Goal: Book appointment/travel/reservation

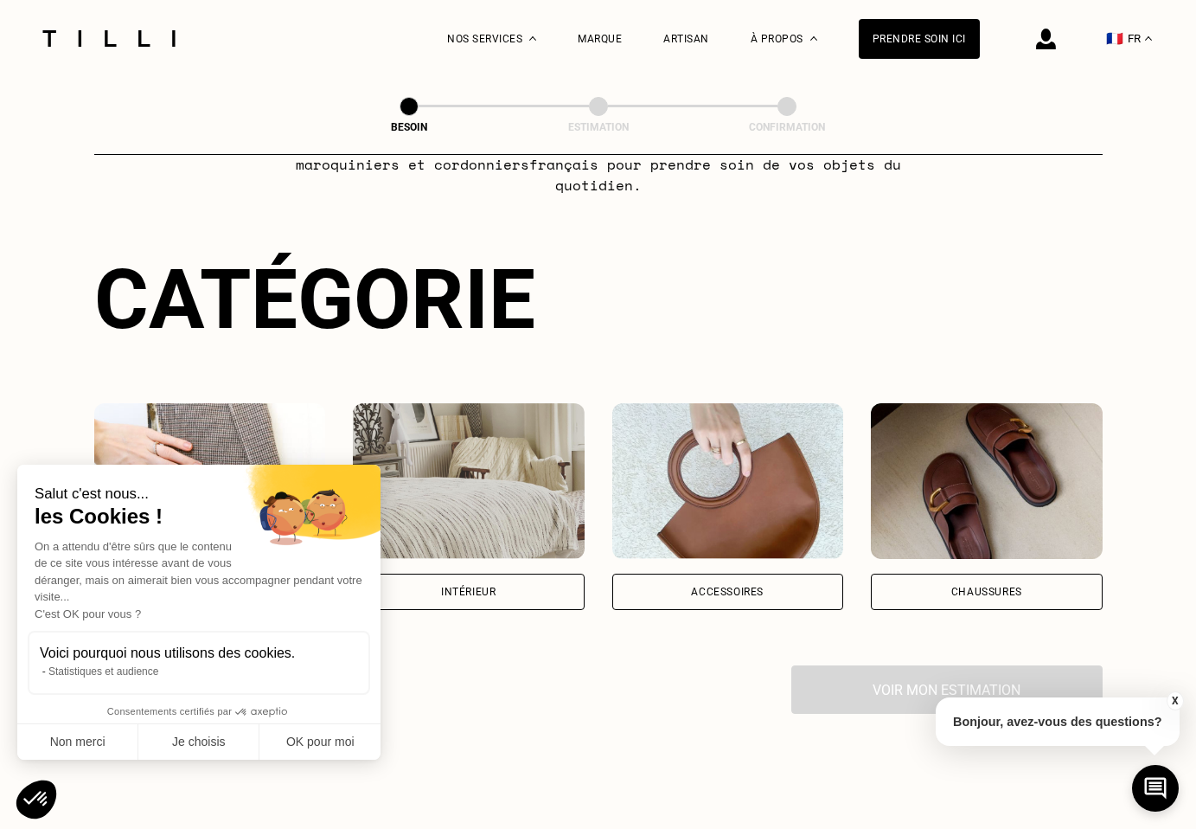
scroll to position [118, 0]
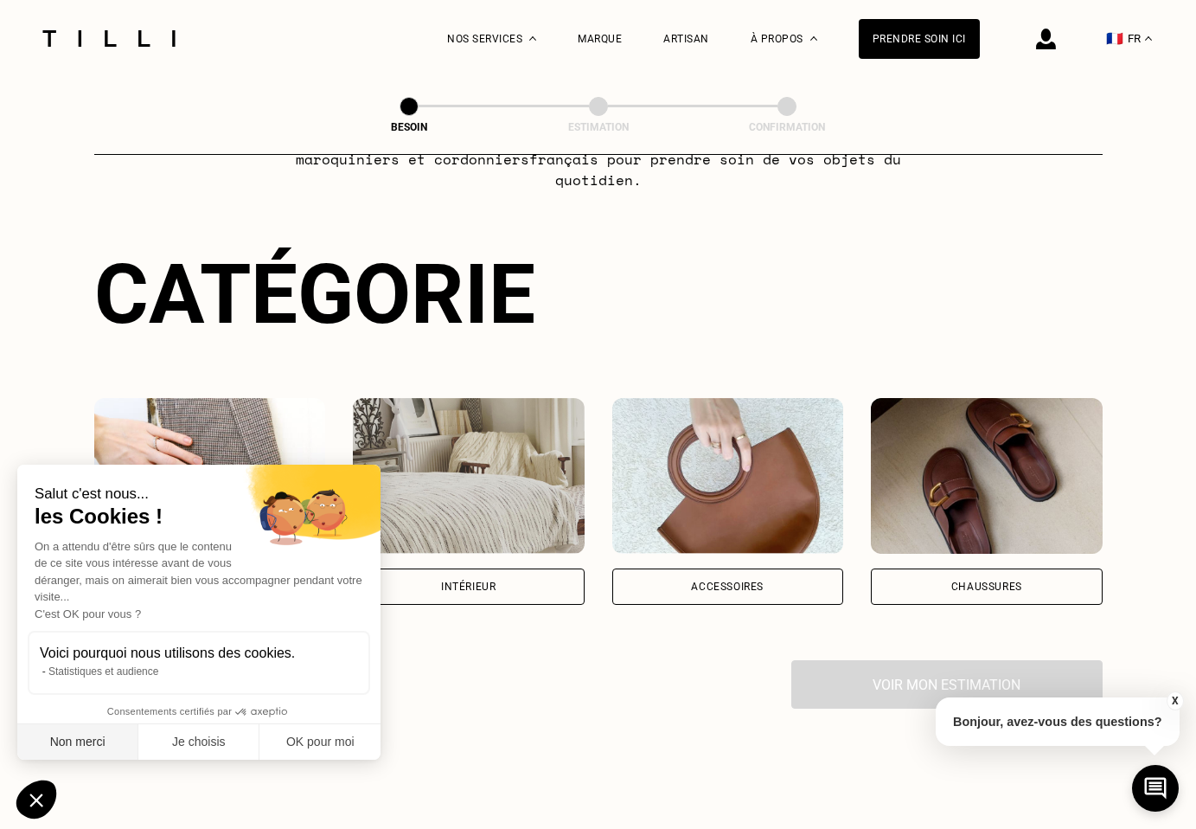
click at [89, 748] on button "Non merci" at bounding box center [77, 742] width 121 height 36
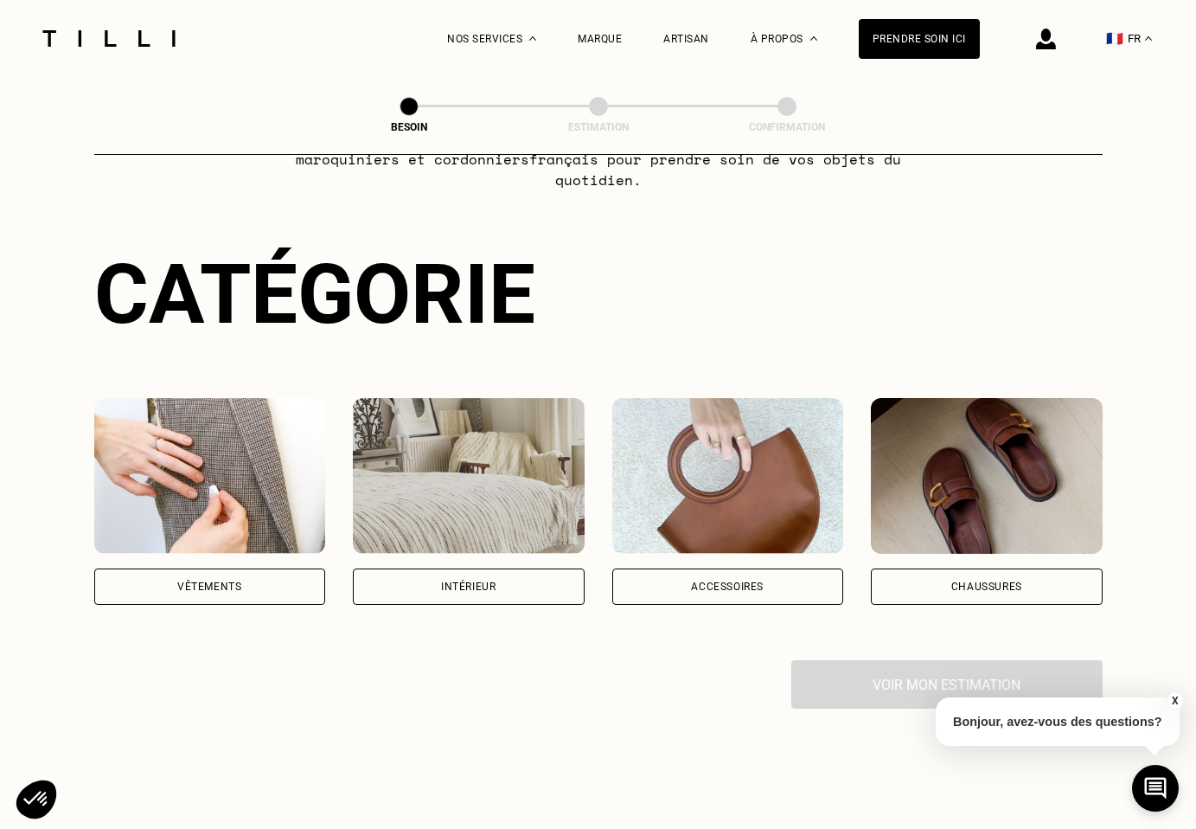
click at [226, 576] on div "Vêtements" at bounding box center [210, 586] width 232 height 36
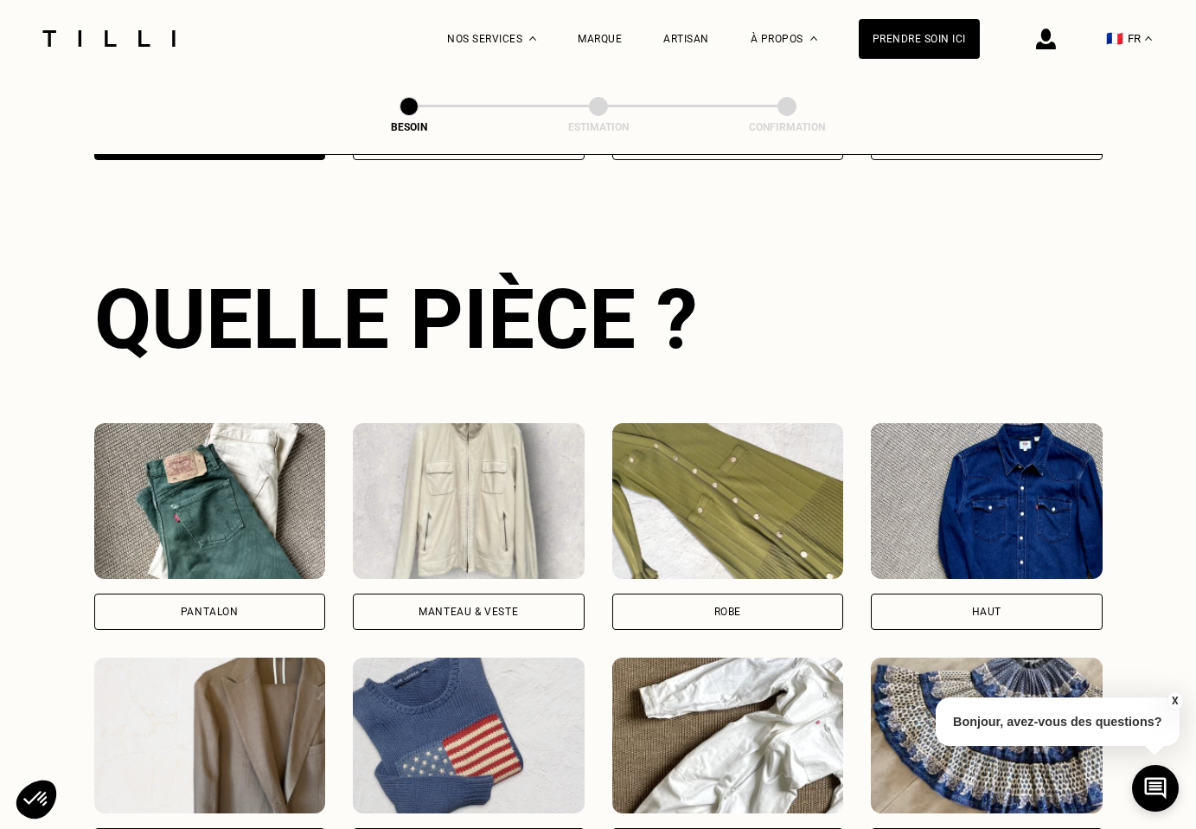
scroll to position [563, 0]
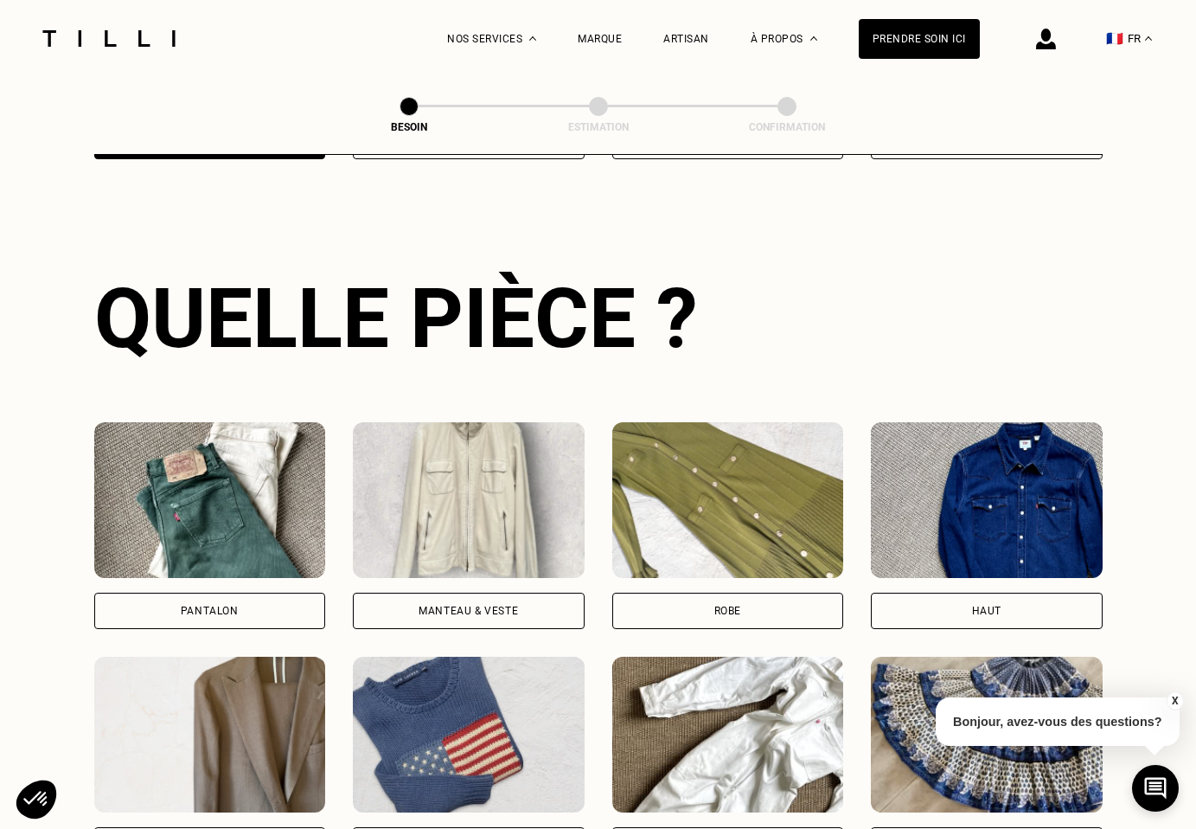
click at [269, 601] on div "Pantalon" at bounding box center [210, 610] width 232 height 36
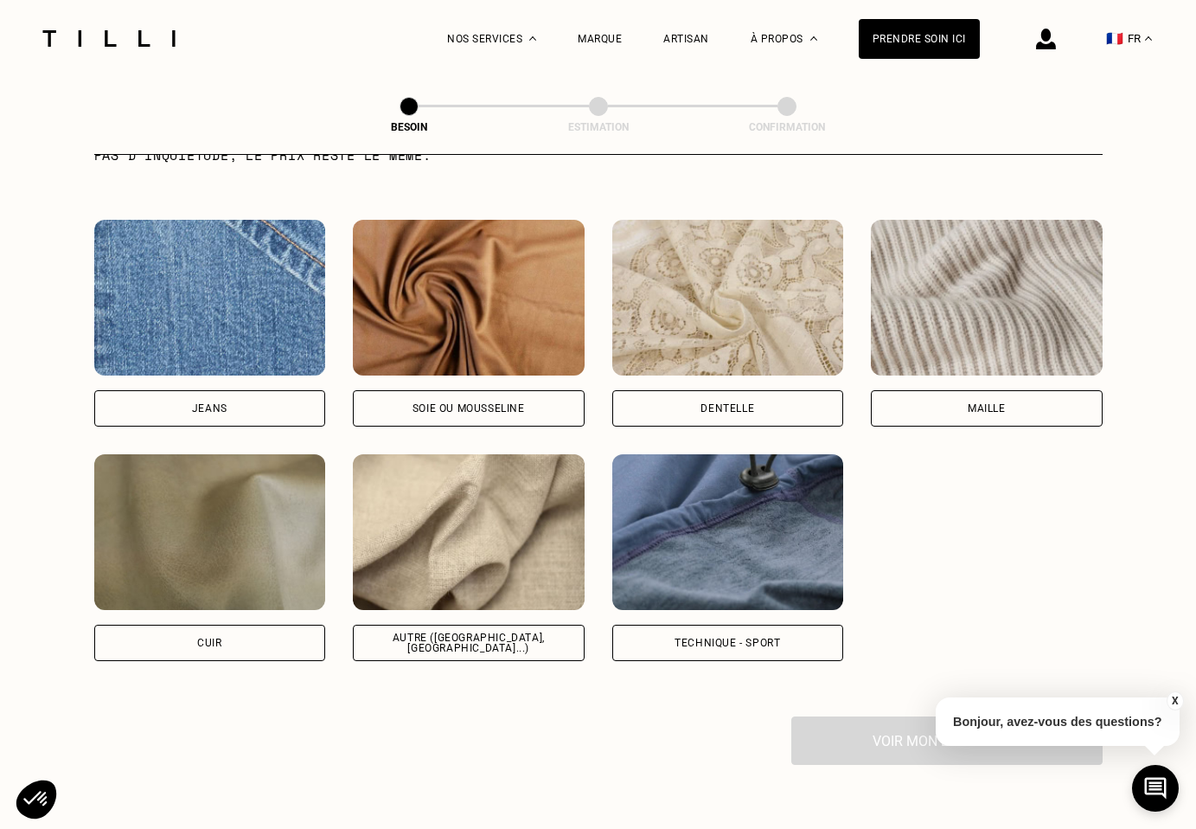
scroll to position [1837, 0]
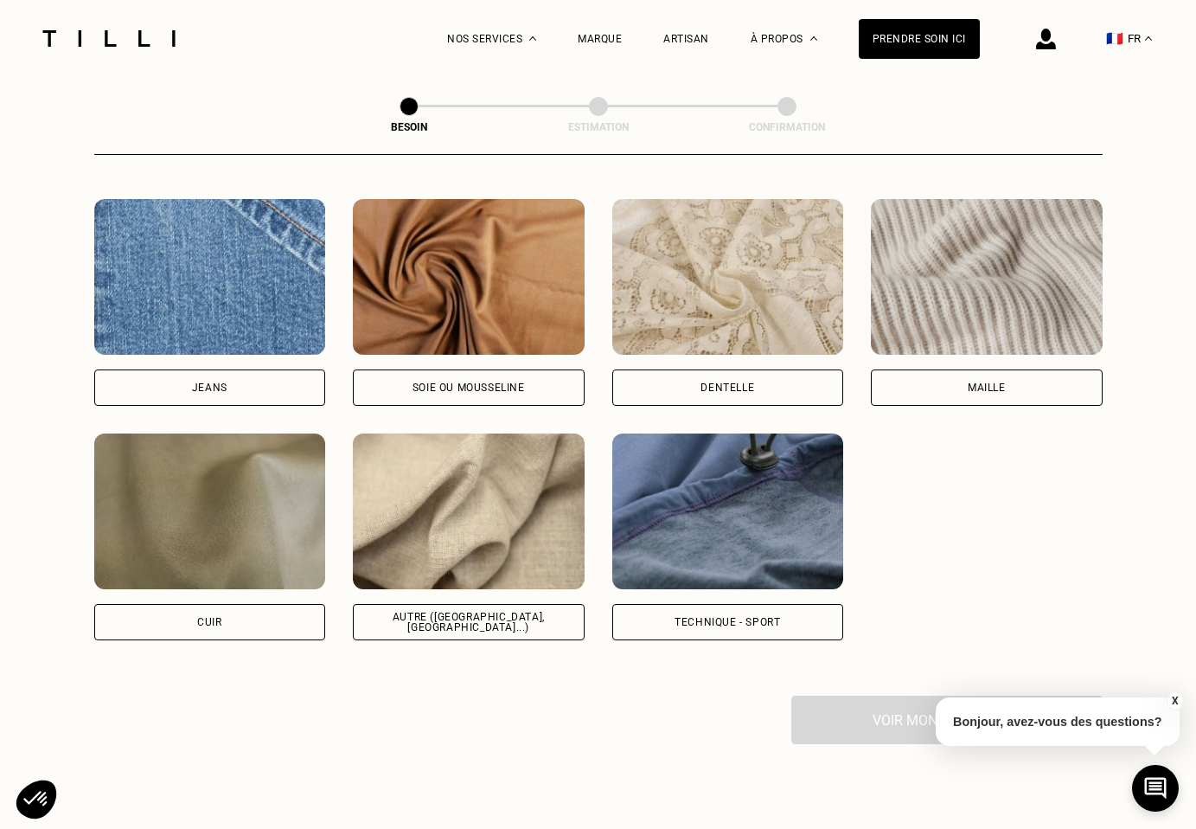
click at [438, 611] on div "Autre ([GEOGRAPHIC_DATA], [GEOGRAPHIC_DATA]...)" at bounding box center [469, 621] width 202 height 21
select select "FR"
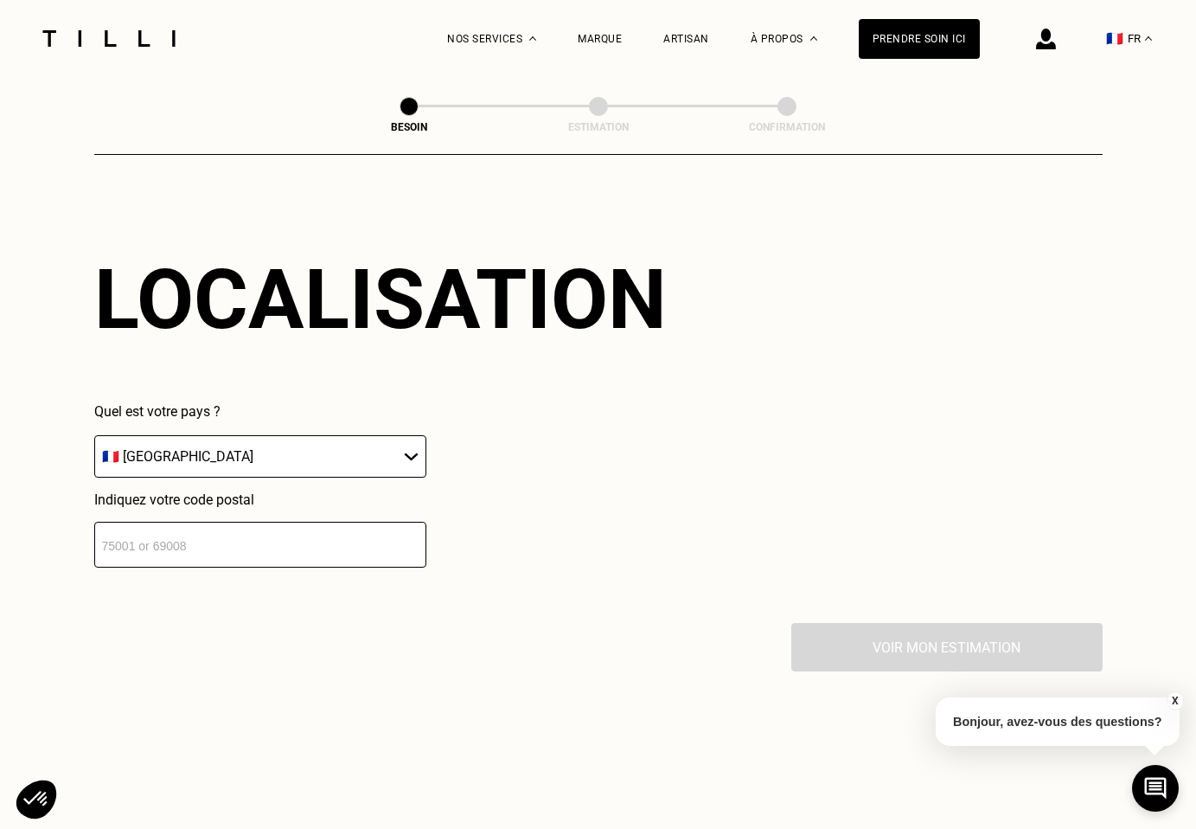
scroll to position [2344, 0]
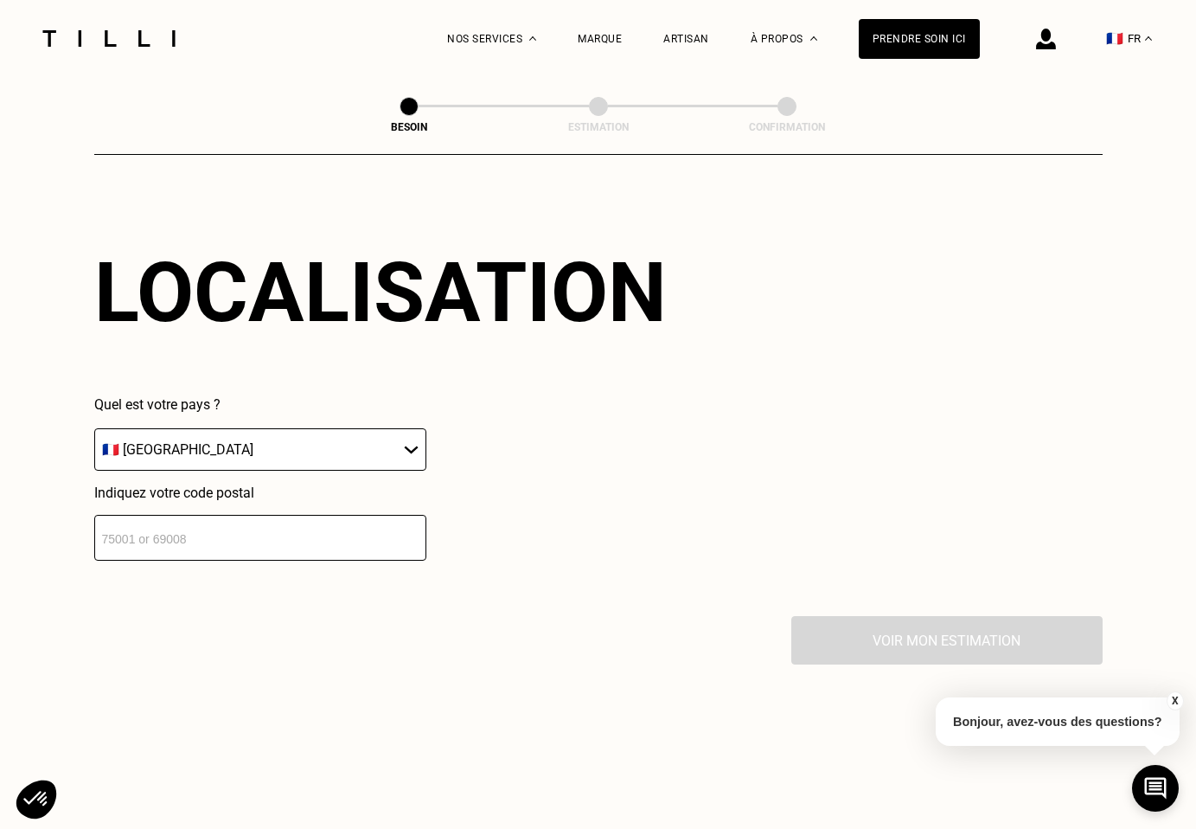
click at [315, 529] on input "number" at bounding box center [260, 538] width 332 height 46
type input "75019"
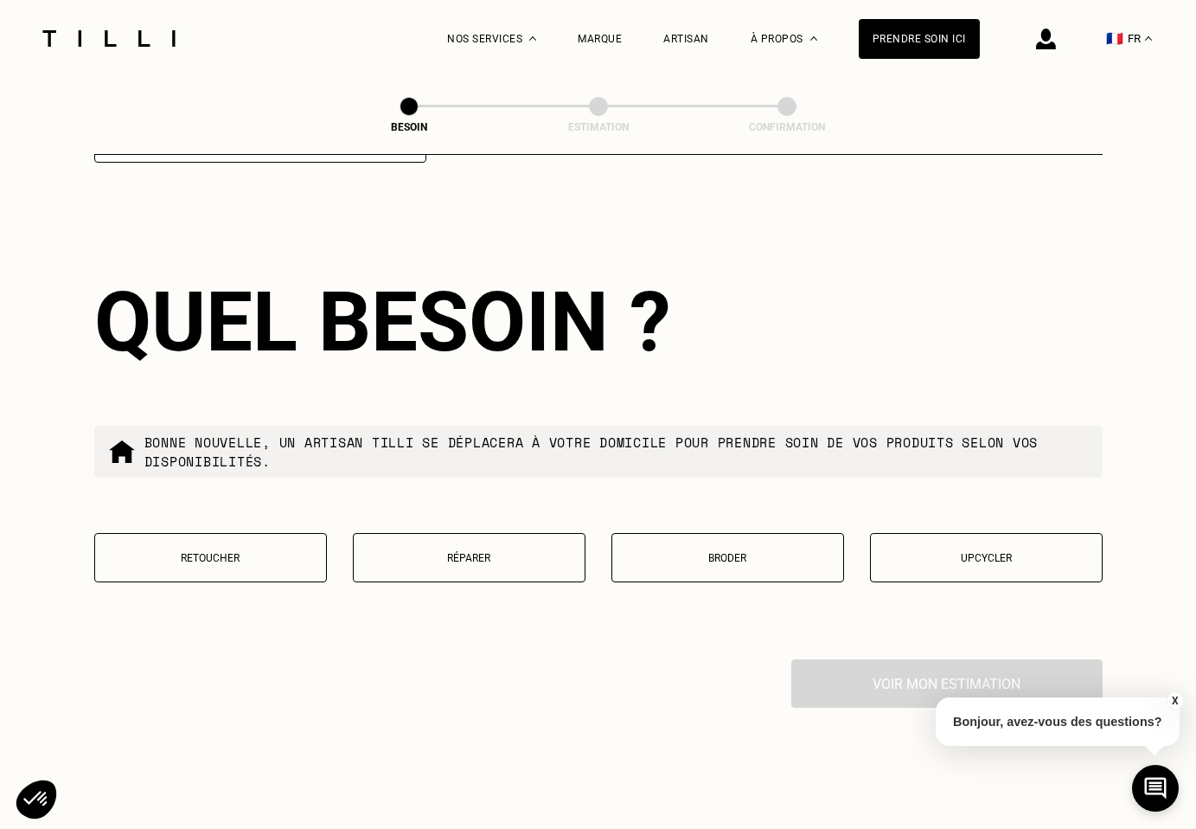
scroll to position [2747, 0]
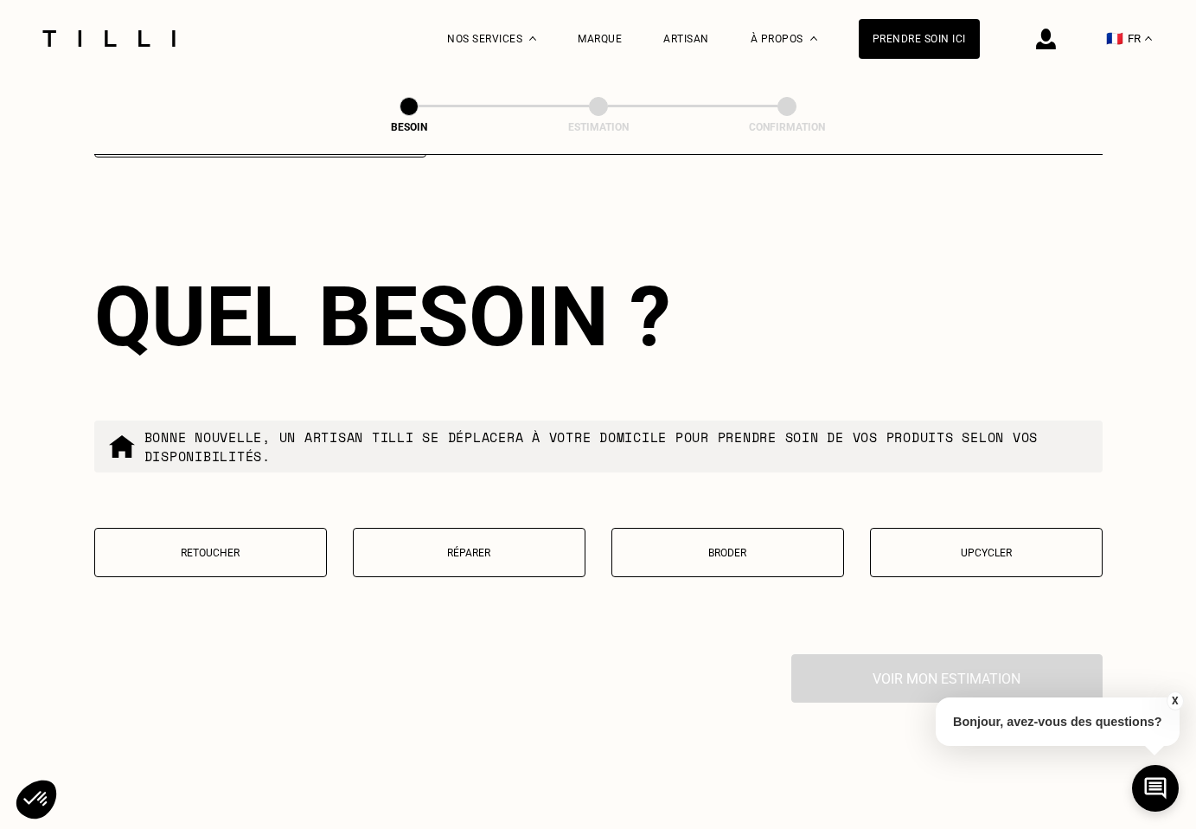
click at [249, 547] on p "Retoucher" at bounding box center [211, 553] width 214 height 12
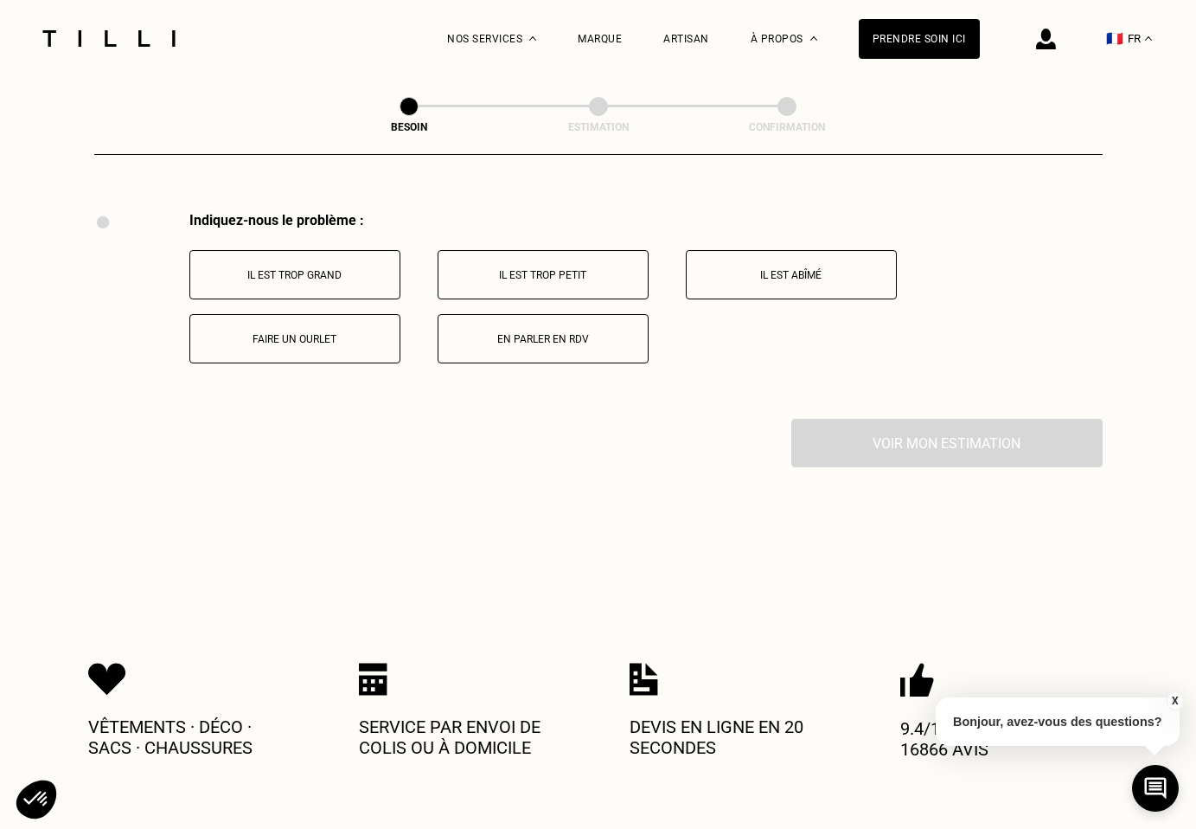
scroll to position [3190, 0]
click at [342, 332] on p "Faire un ourlet" at bounding box center [295, 338] width 192 height 12
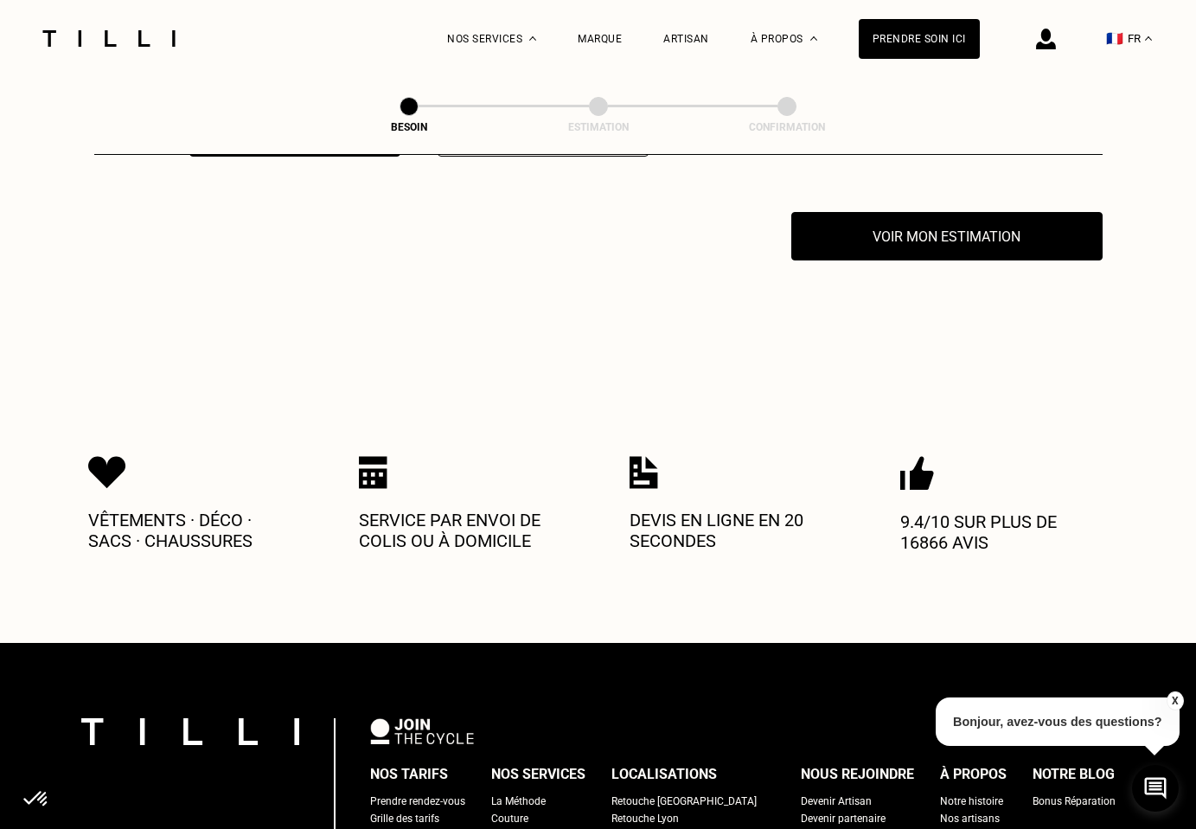
scroll to position [3396, 0]
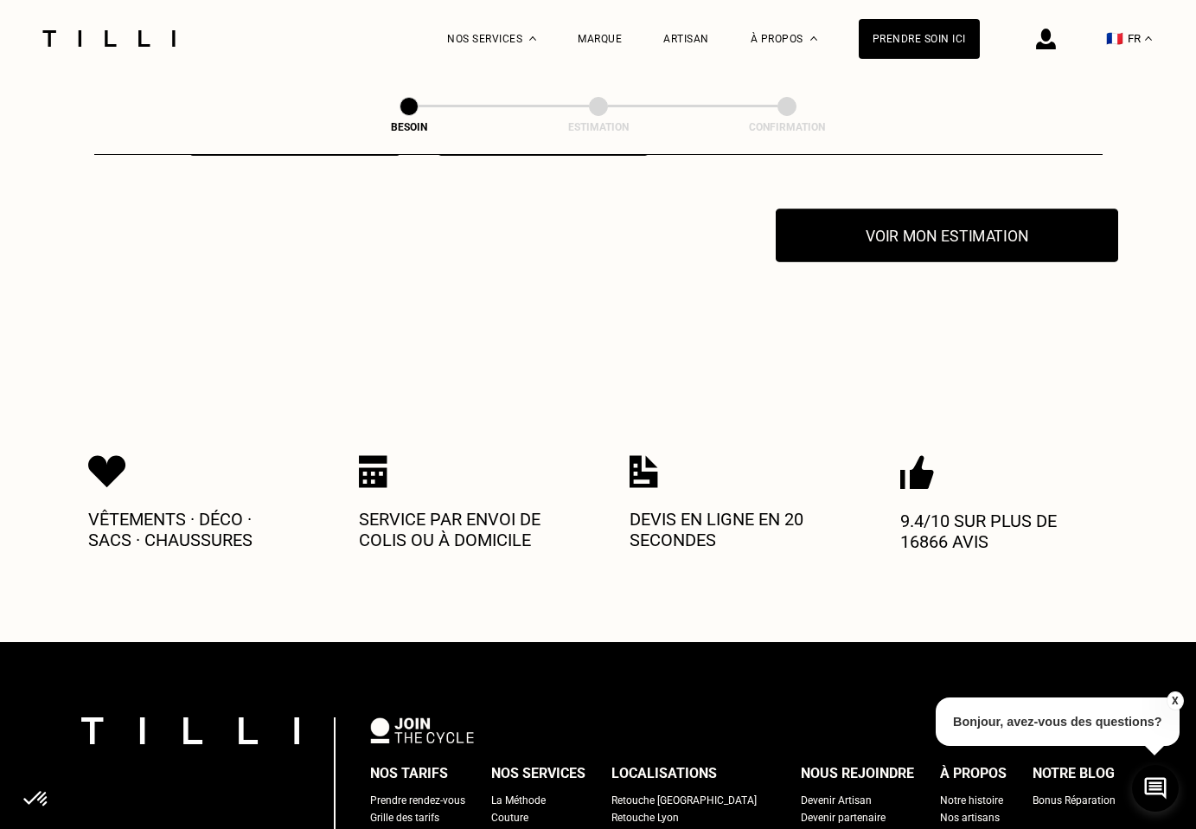
click at [885, 234] on button "Voir mon estimation" at bounding box center [947, 235] width 342 height 54
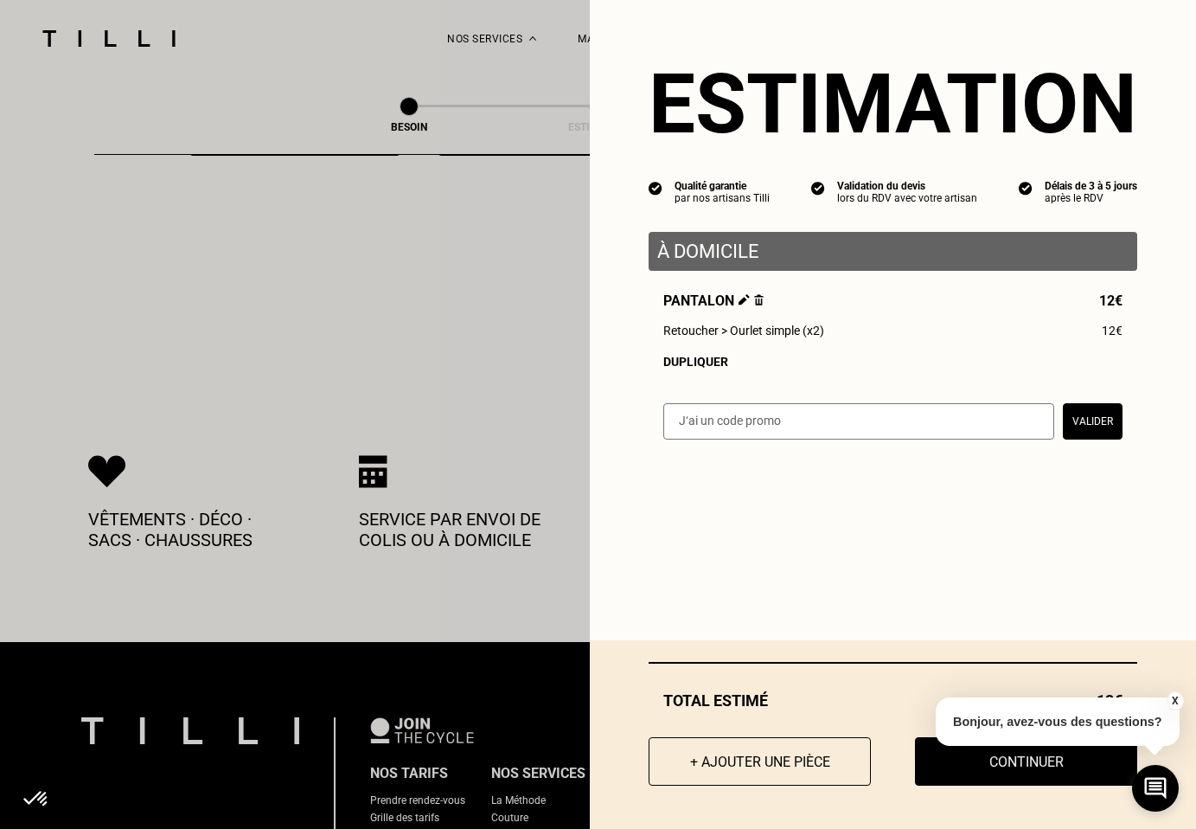
click at [1175, 697] on button "X" at bounding box center [1174, 700] width 17 height 19
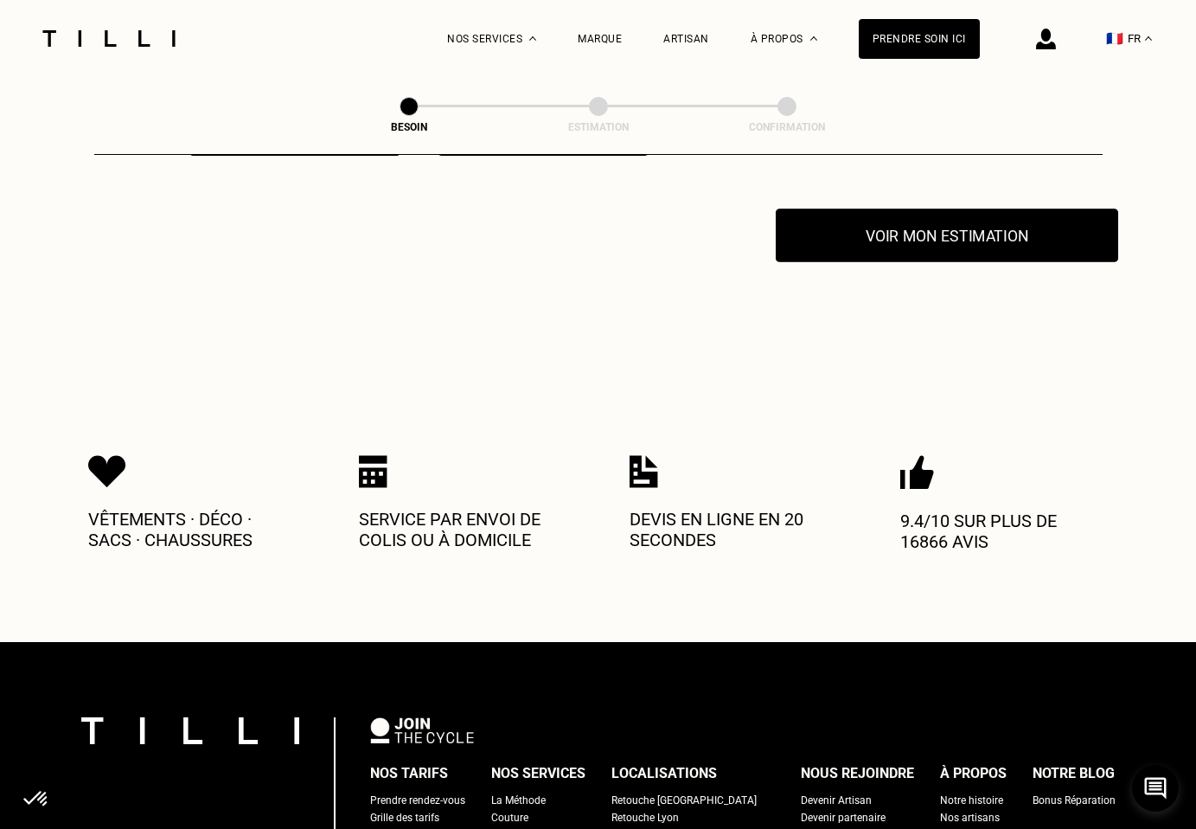
click at [918, 220] on button "Voir mon estimation" at bounding box center [947, 235] width 342 height 54
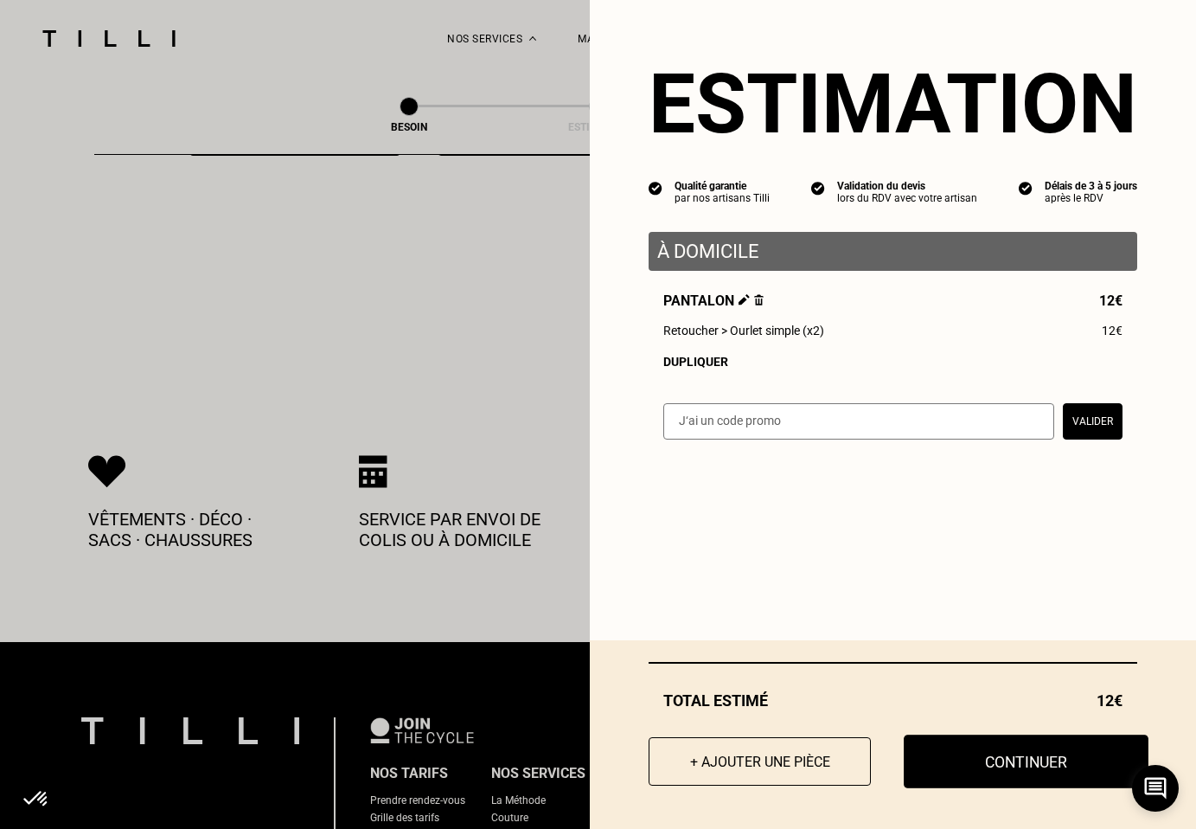
click at [1024, 765] on button "Continuer" at bounding box center [1026, 761] width 245 height 54
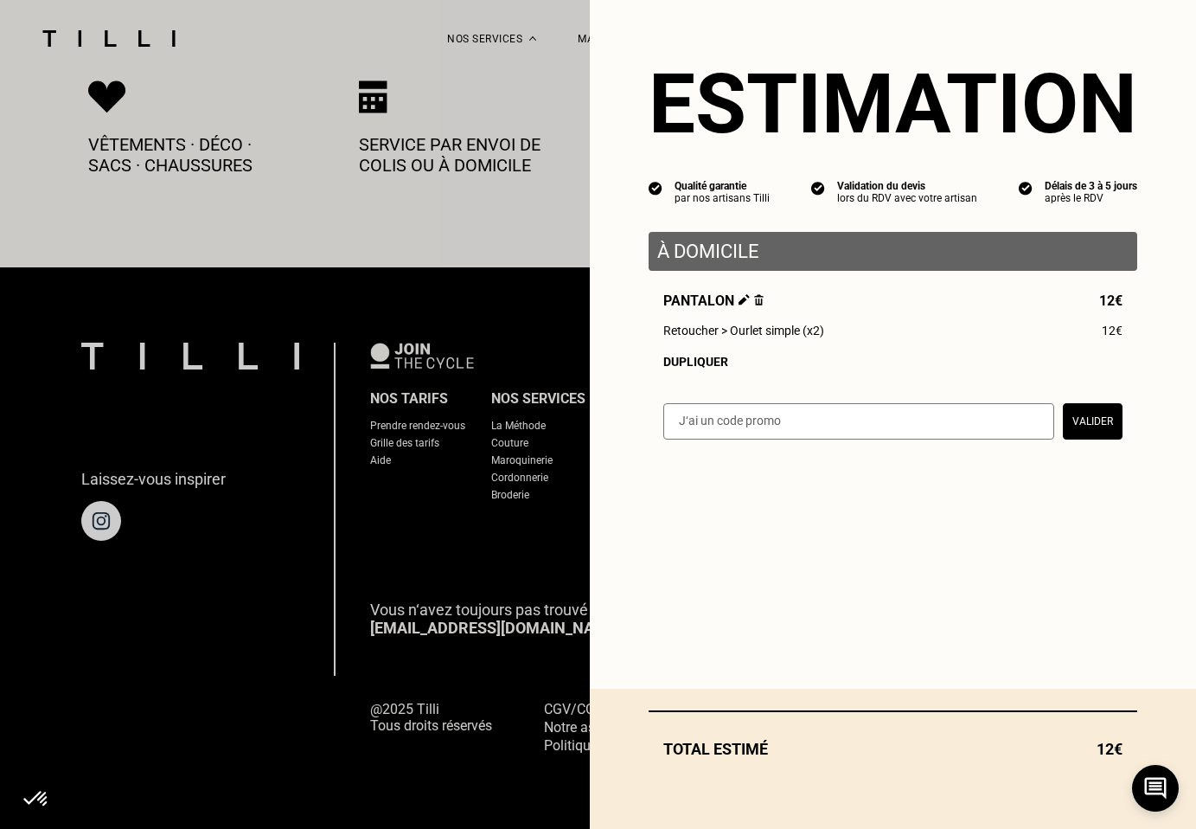
scroll to position [919, 0]
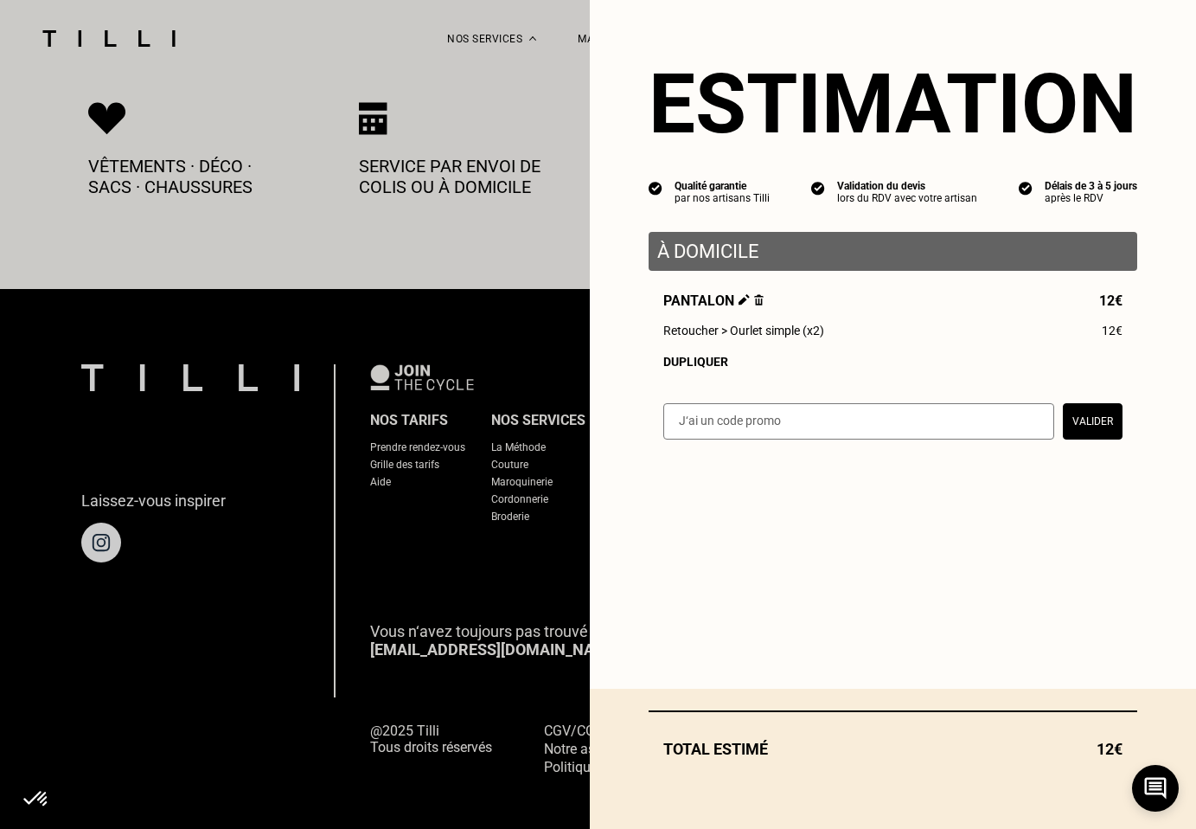
select select "FR"
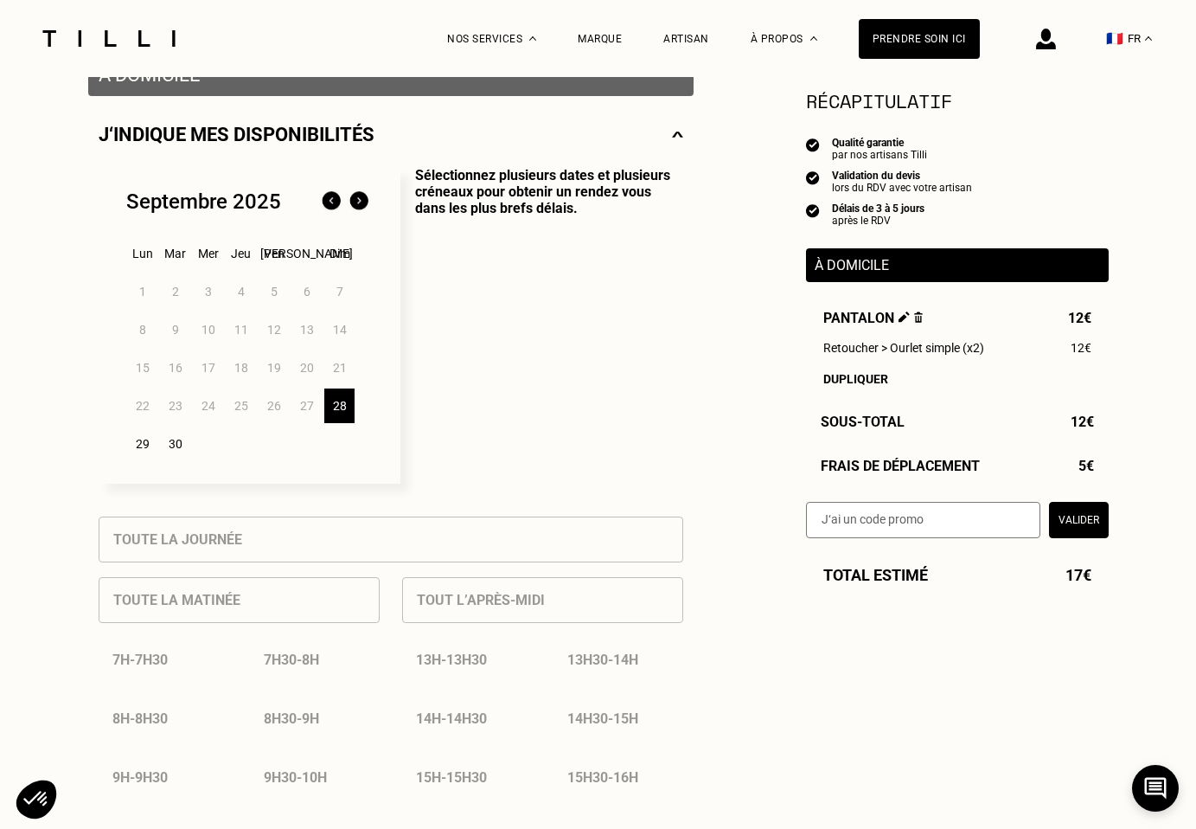
scroll to position [374, 0]
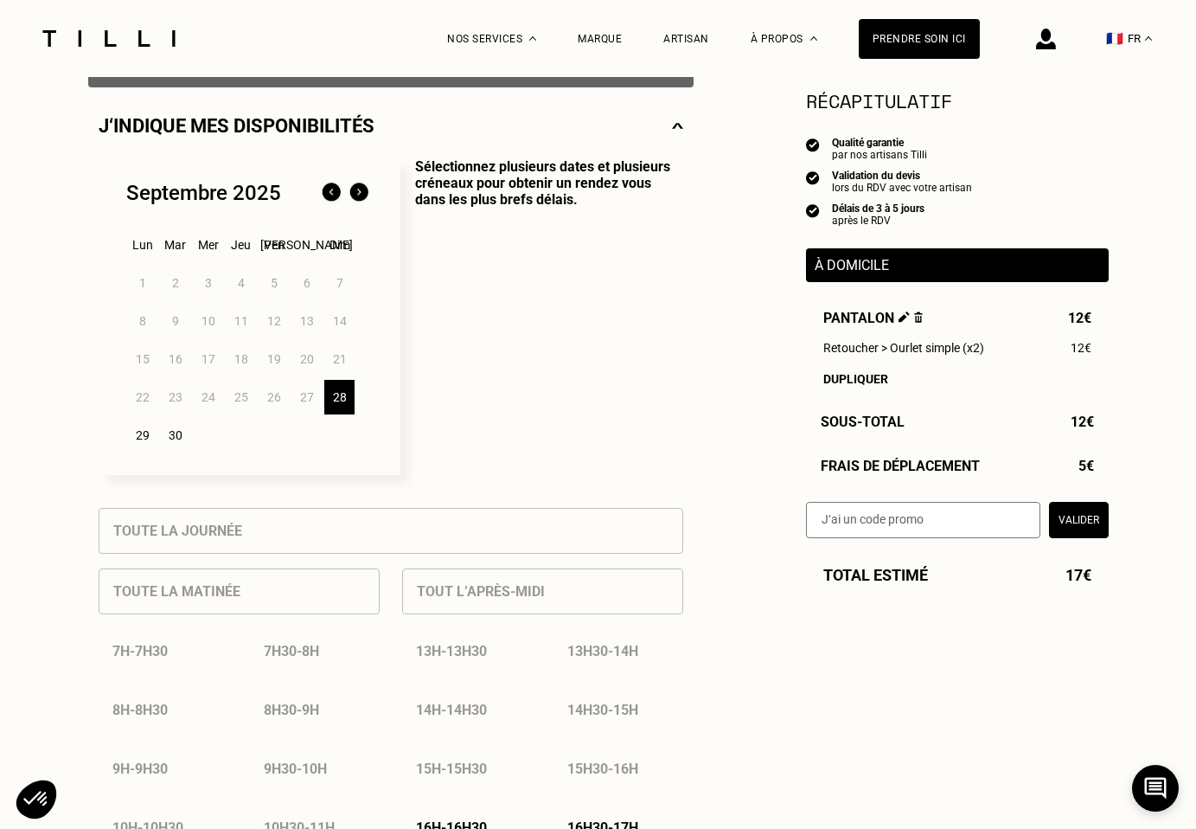
click at [441, 649] on div "13h - 13h30" at bounding box center [467, 651] width 130 height 44
click at [140, 438] on div "29" at bounding box center [142, 435] width 30 height 35
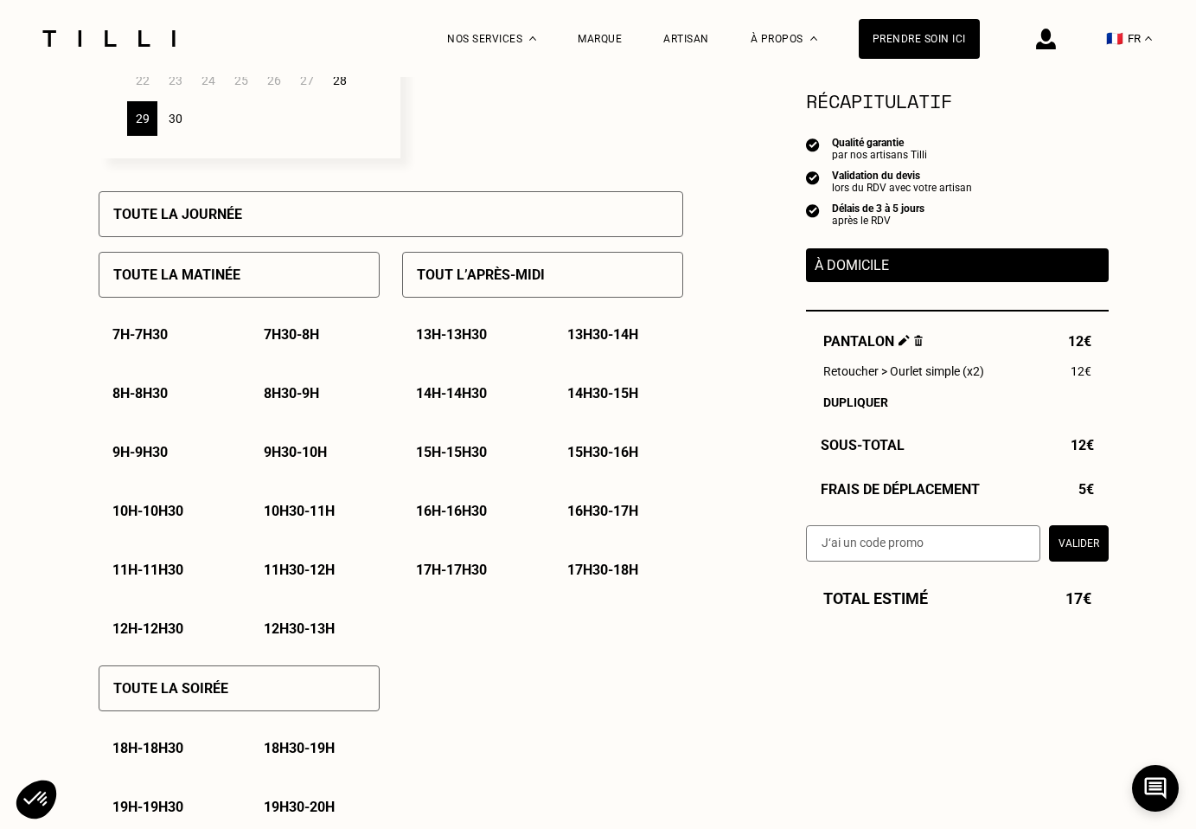
scroll to position [689, 0]
click at [483, 392] on p "14h - 14h30" at bounding box center [451, 394] width 71 height 16
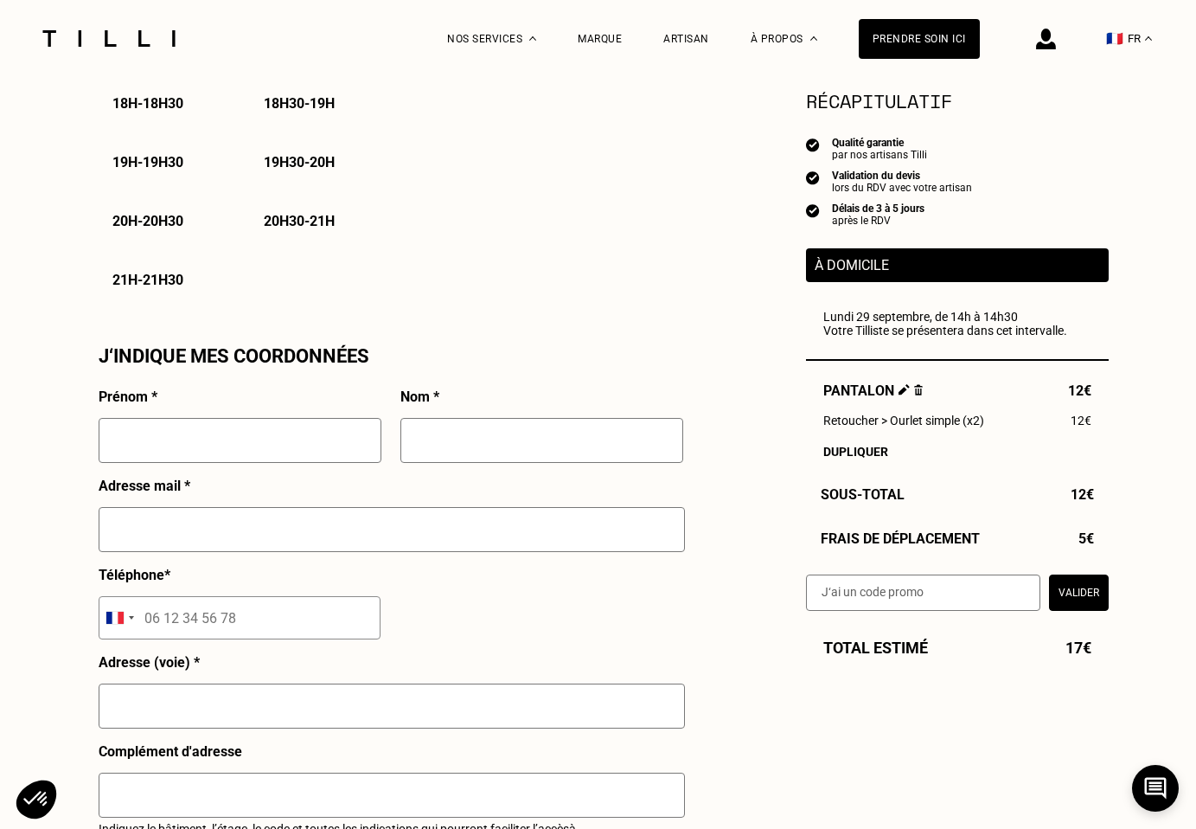
scroll to position [1340, 0]
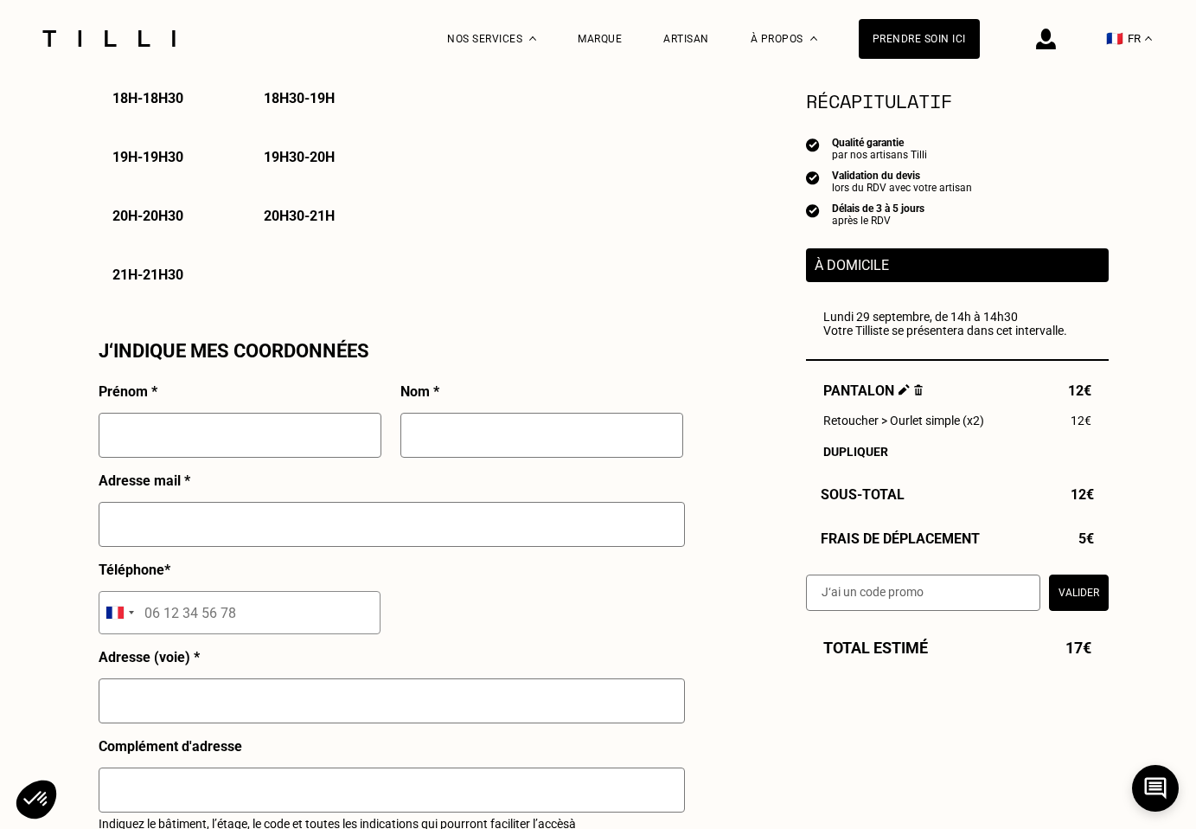
click at [207, 422] on input "text" at bounding box center [240, 435] width 283 height 45
type input "[PERSON_NAME]"
click at [524, 417] on input "text" at bounding box center [541, 435] width 283 height 45
type input "[PERSON_NAME]"
click at [290, 513] on input "text" at bounding box center [392, 524] width 586 height 45
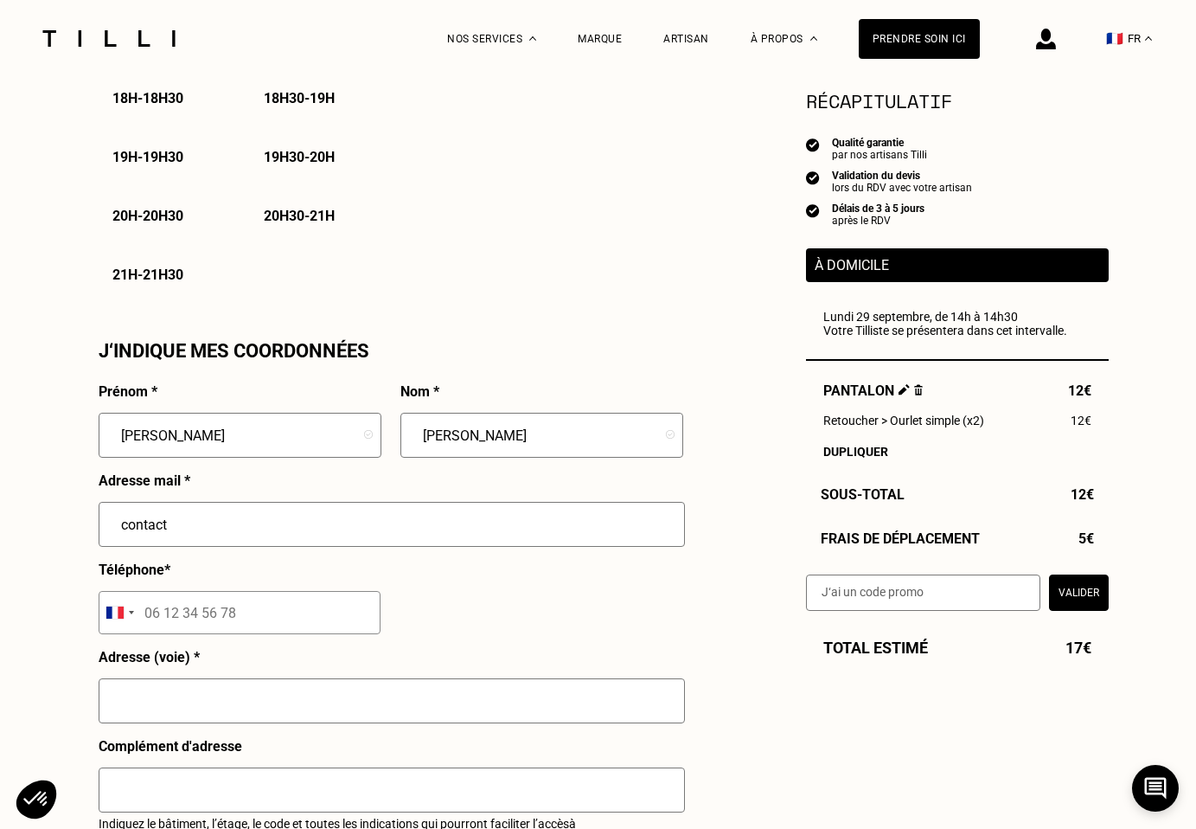
type input "[EMAIL_ADDRESS][DOMAIN_NAME]"
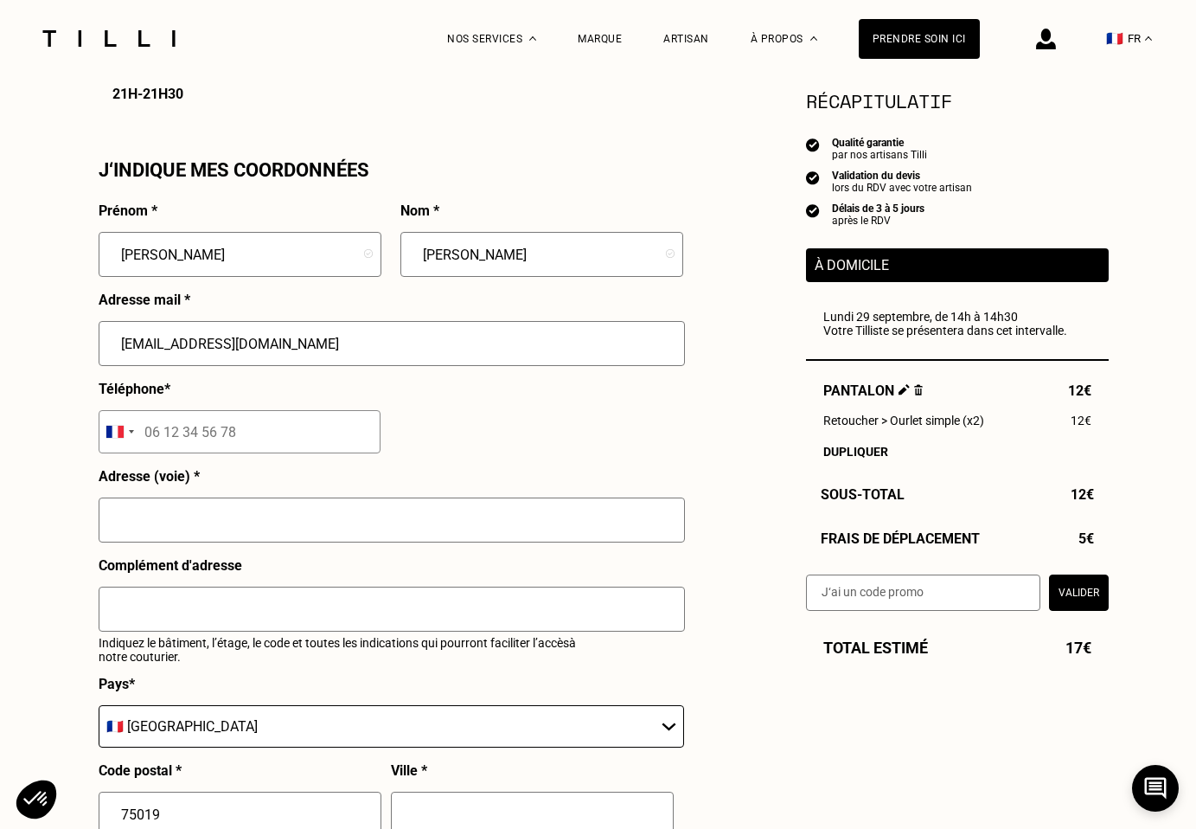
scroll to position [1578, 0]
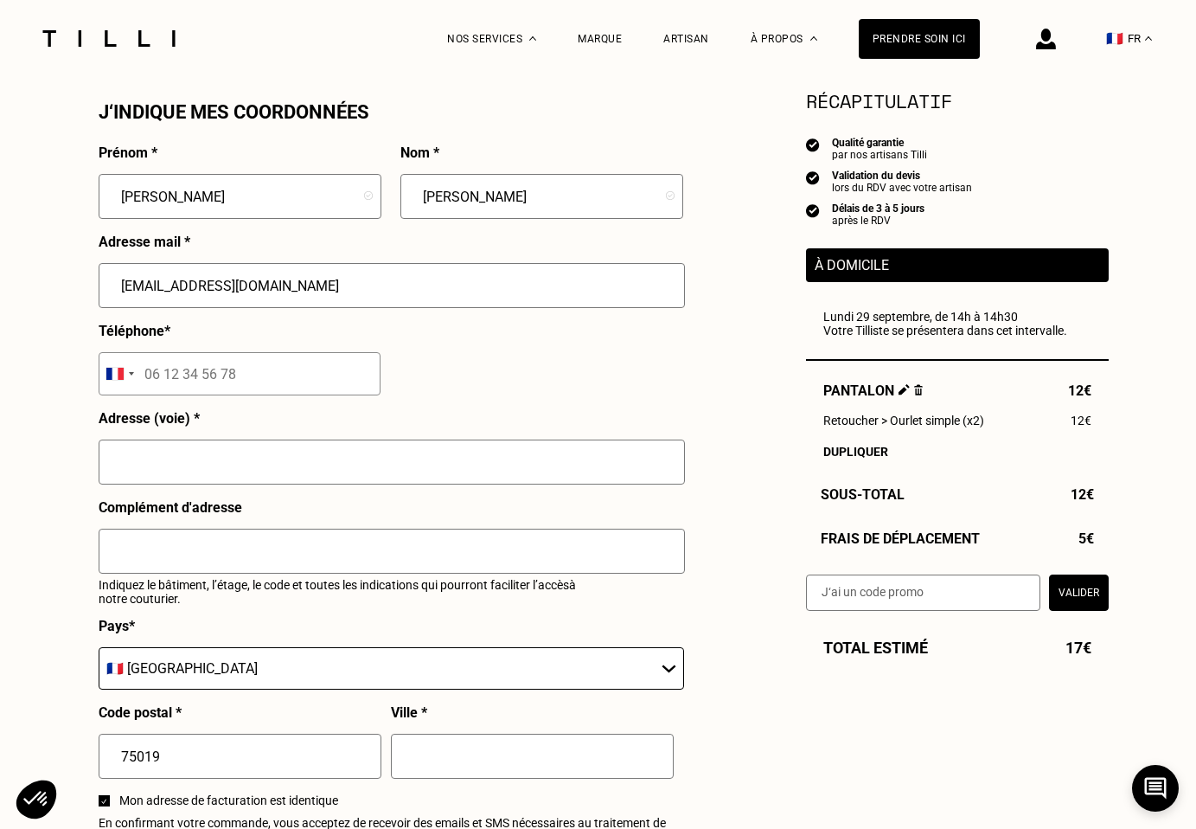
click at [187, 374] on input "tel" at bounding box center [240, 373] width 282 height 43
type input "07 81 60 15 48"
type input "[STREET_ADDRESS]"
type input "BATIMENT D1"
type input "[GEOGRAPHIC_DATA]"
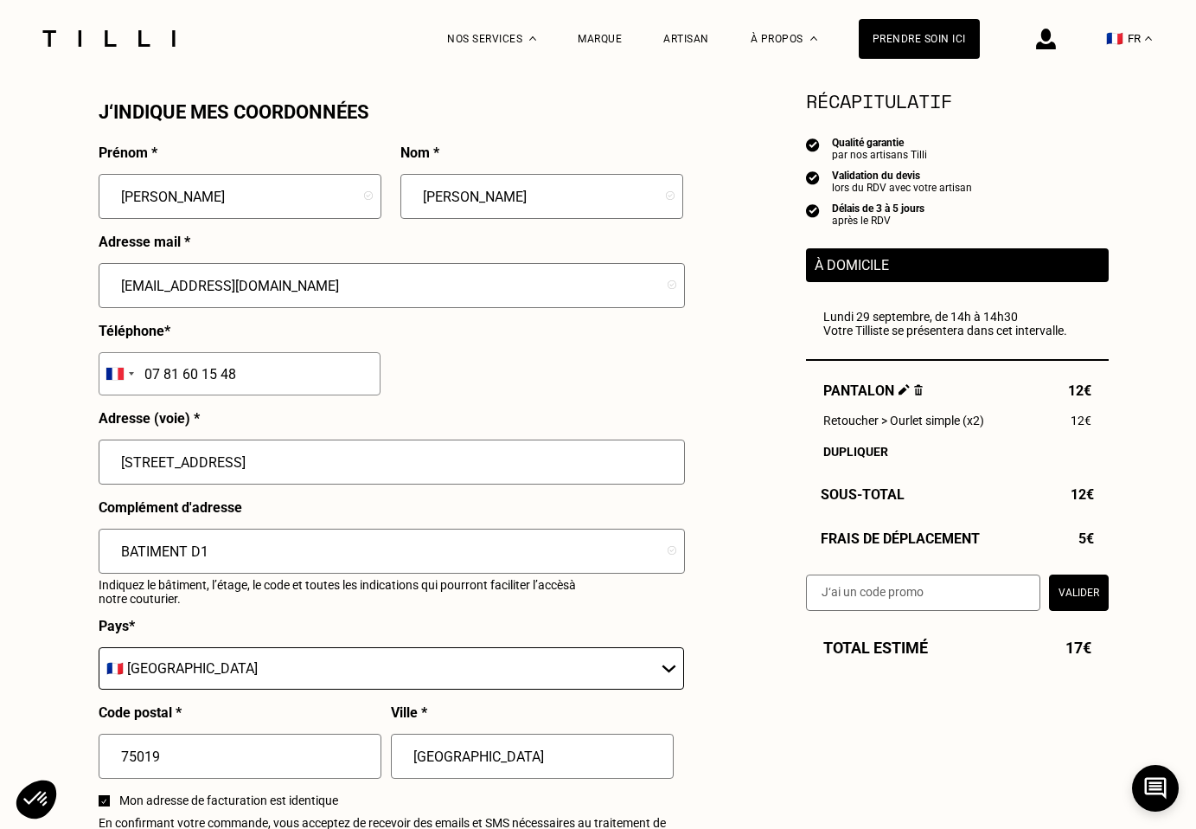
click at [266, 470] on input "[STREET_ADDRESS]" at bounding box center [392, 461] width 586 height 45
click at [147, 551] on input "BATIMENT D1" at bounding box center [392, 550] width 586 height 45
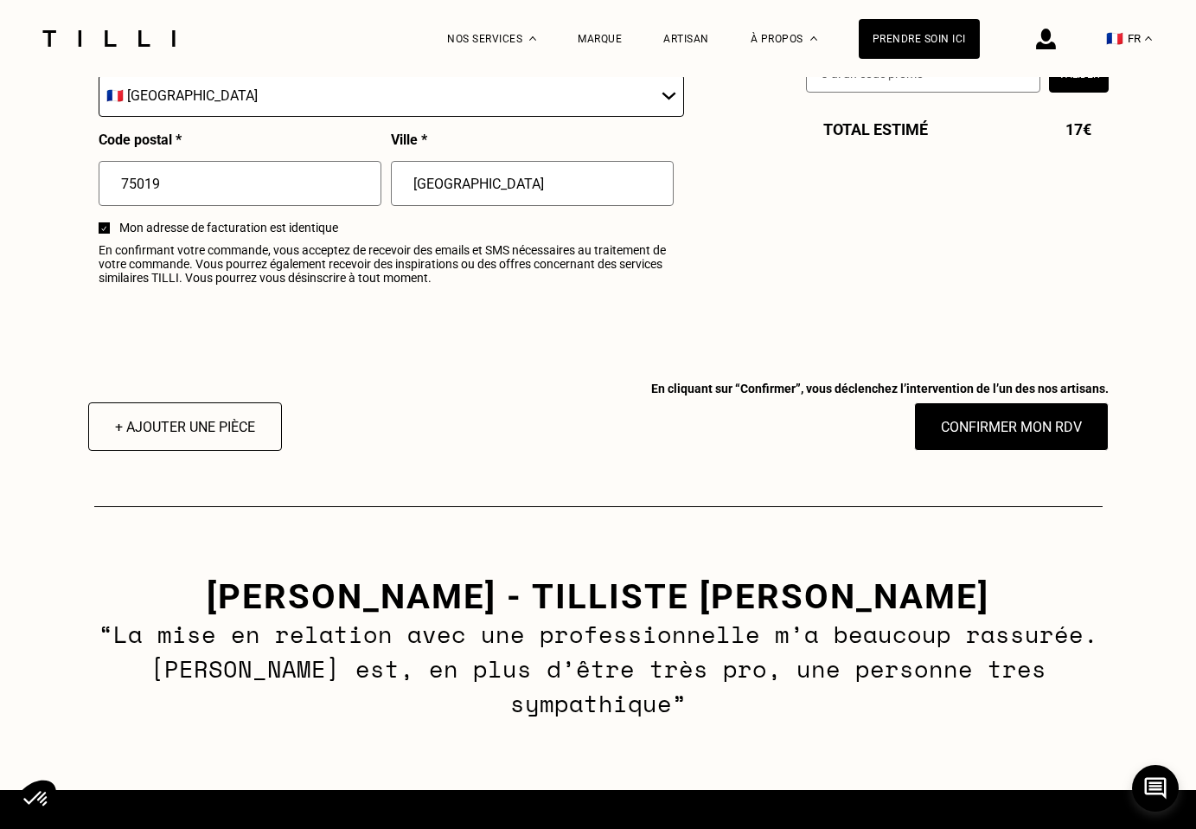
scroll to position [2147, 0]
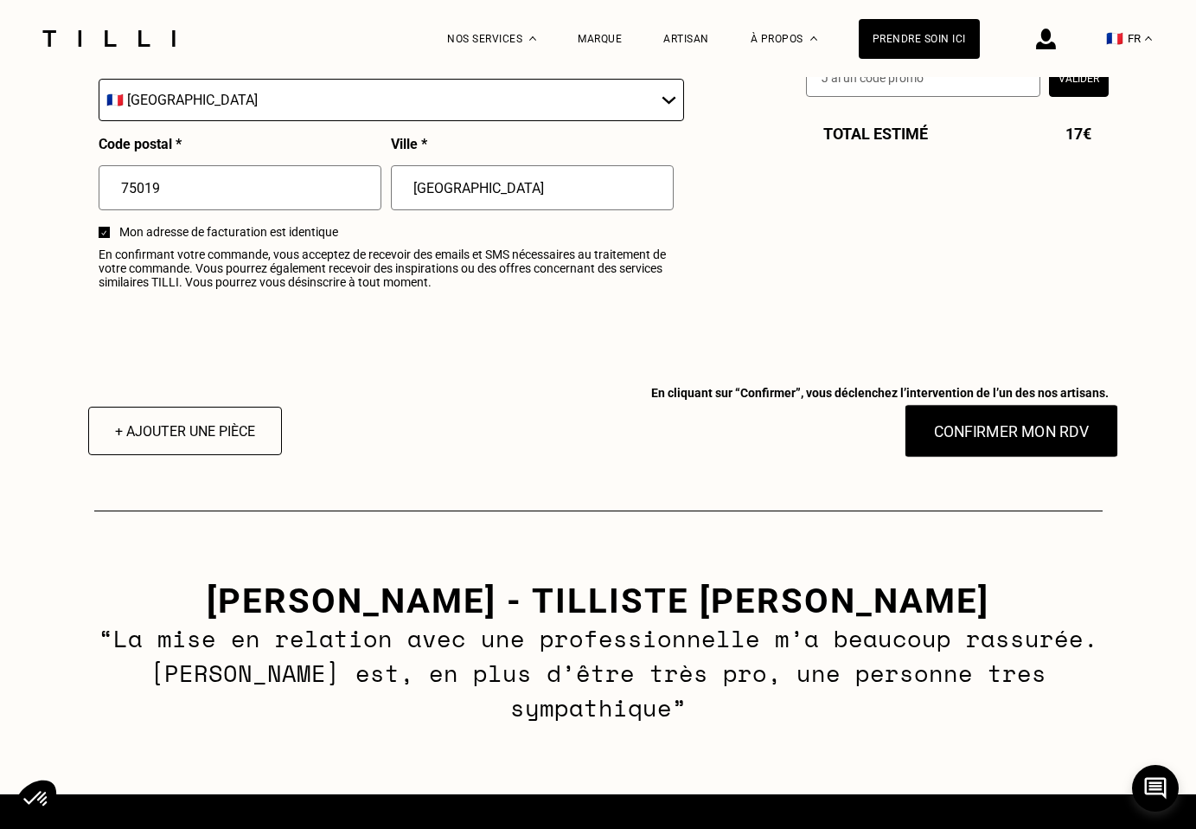
click at [1043, 444] on button "Confirmer mon RDV" at bounding box center [1011, 431] width 214 height 54
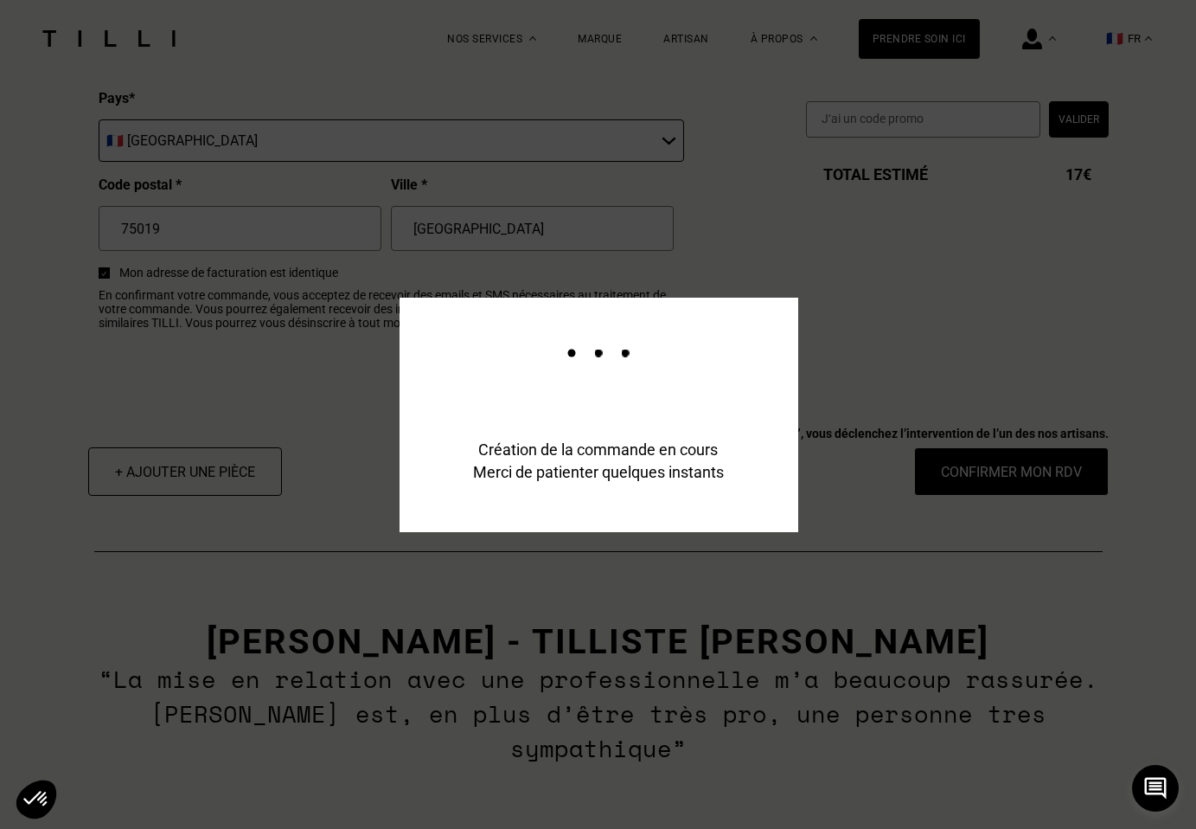
scroll to position [2188, 0]
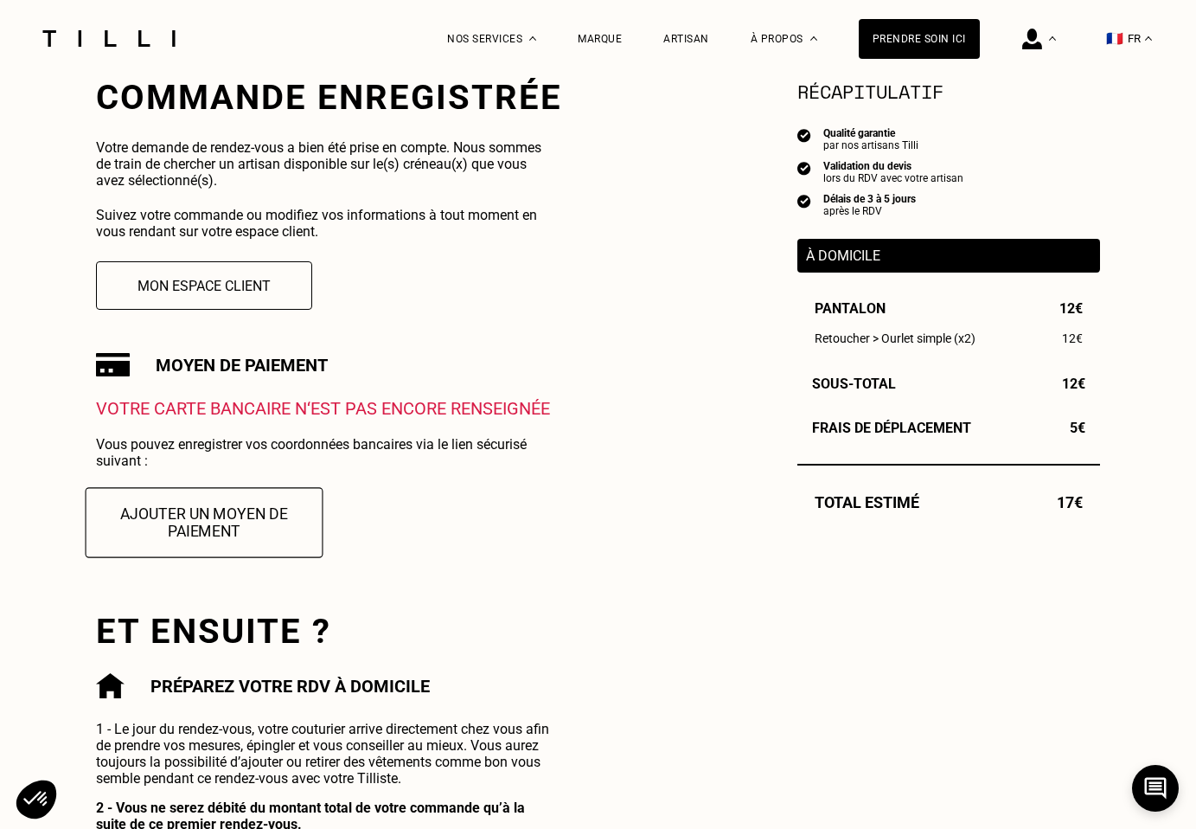
scroll to position [323, 0]
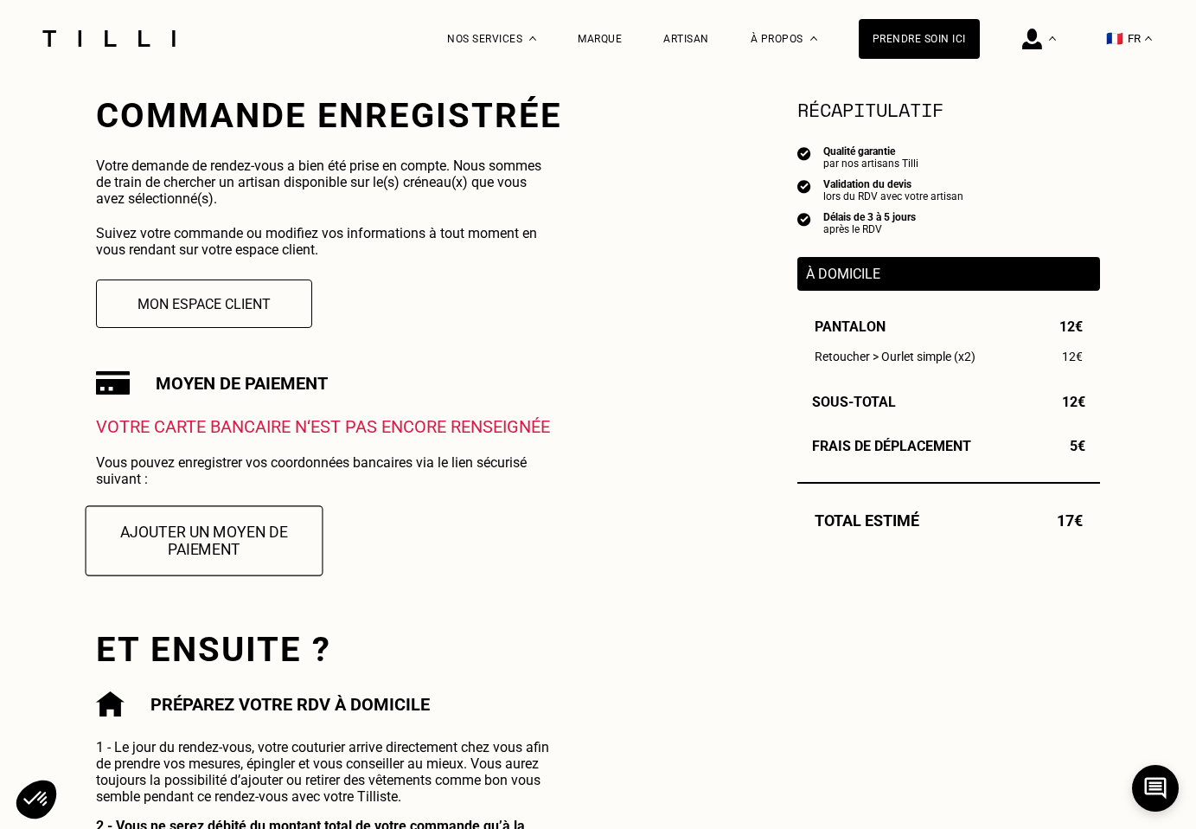
click at [208, 523] on button "Ajouter un moyen de paiement" at bounding box center [205, 540] width 238 height 70
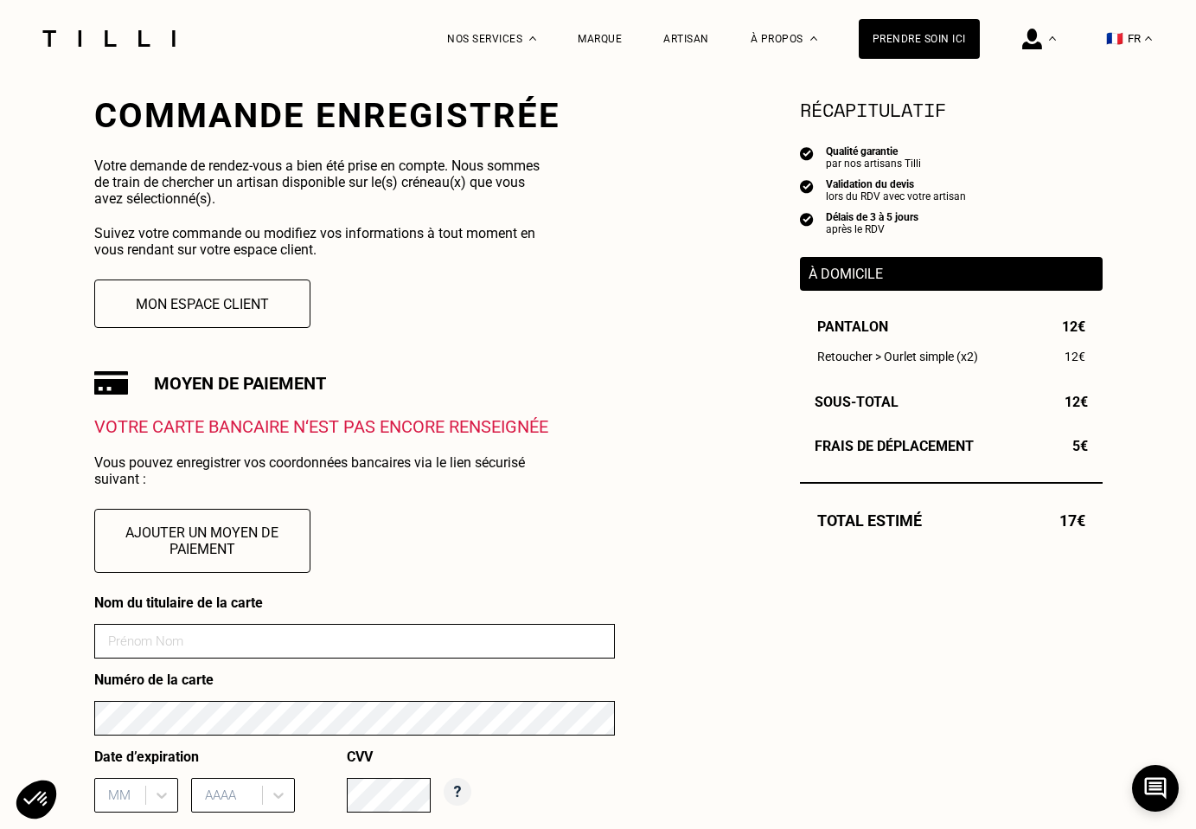
click at [222, 637] on input at bounding box center [354, 641] width 521 height 35
type input "[PERSON_NAME]"
type input "06"
type input "2029"
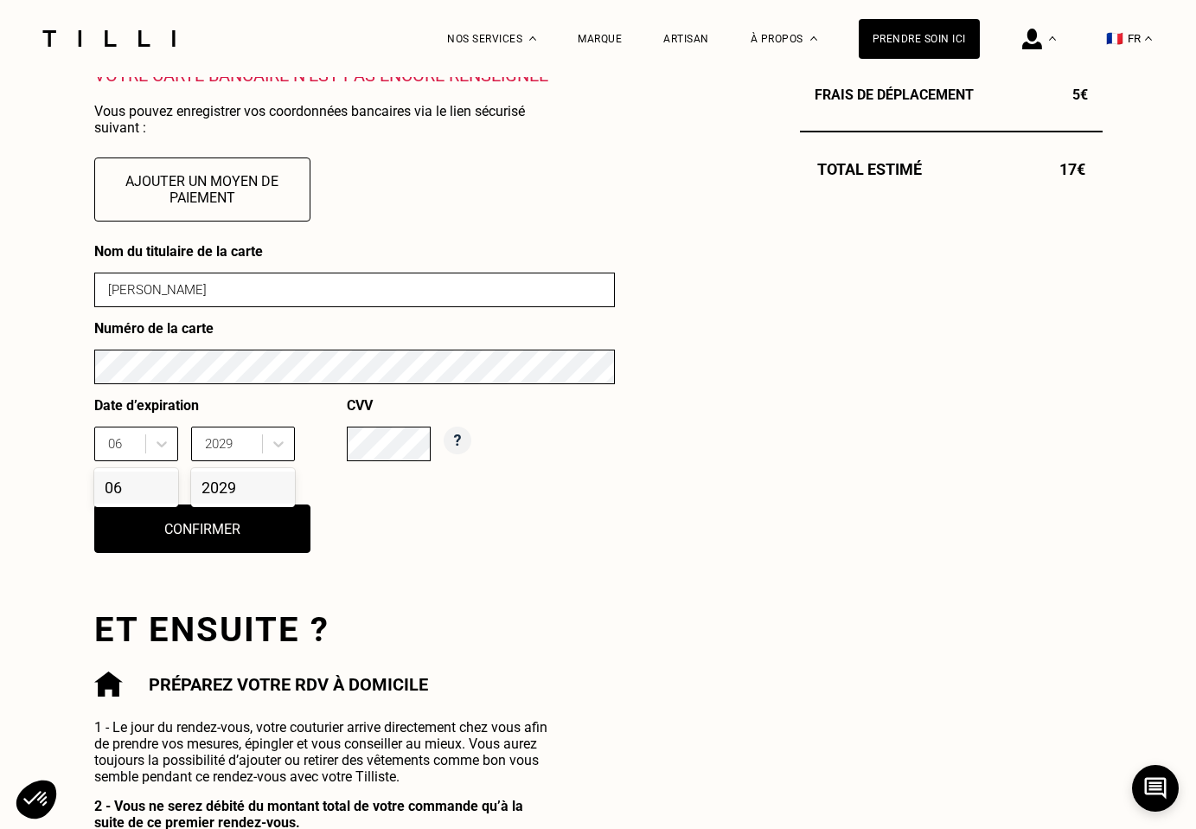
scroll to position [678, 0]
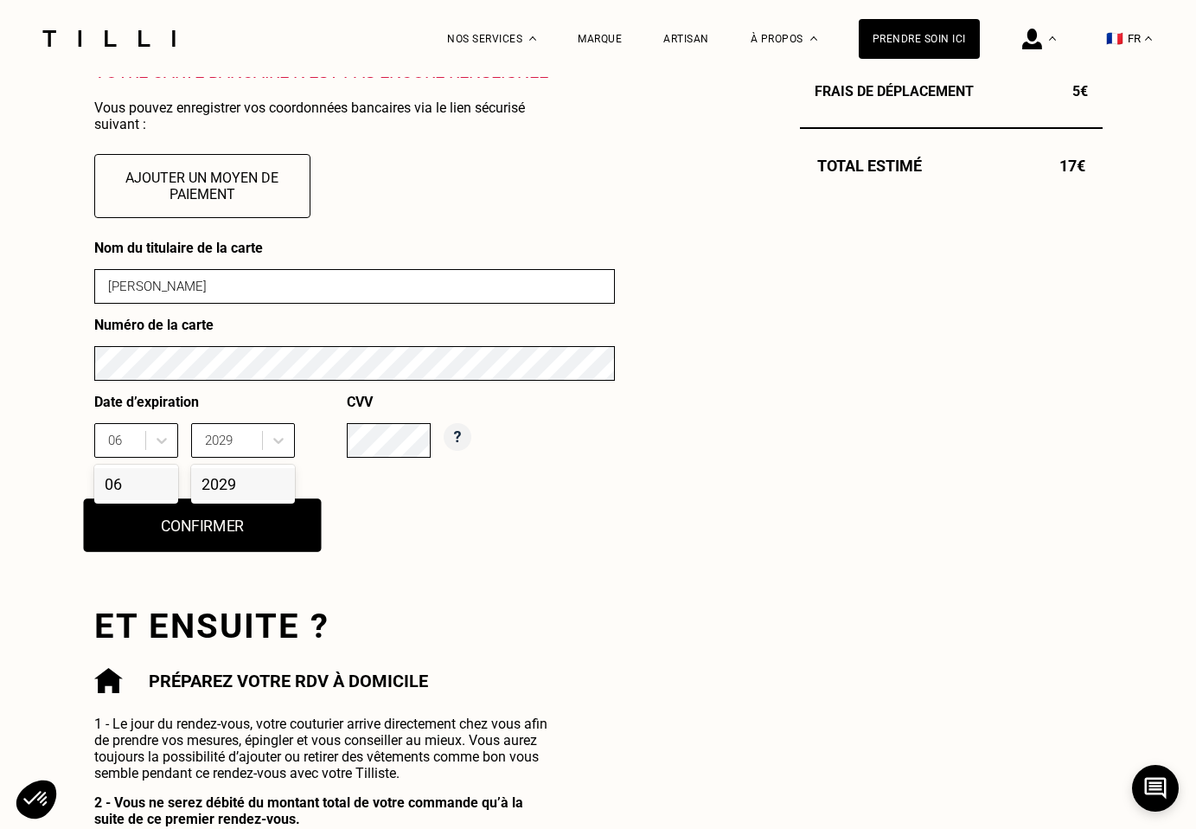
click at [282, 528] on button "Confirmer" at bounding box center [202, 525] width 238 height 54
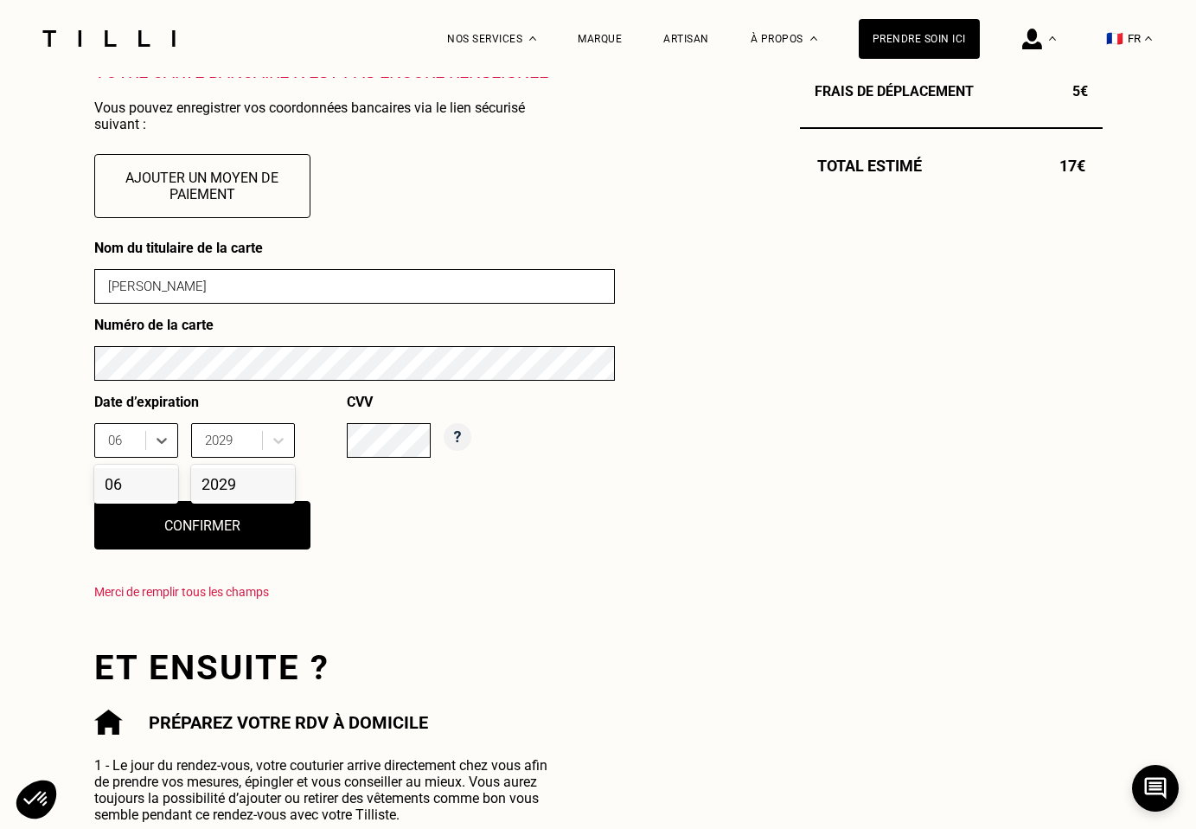
click at [127, 486] on div "06" at bounding box center [136, 484] width 84 height 32
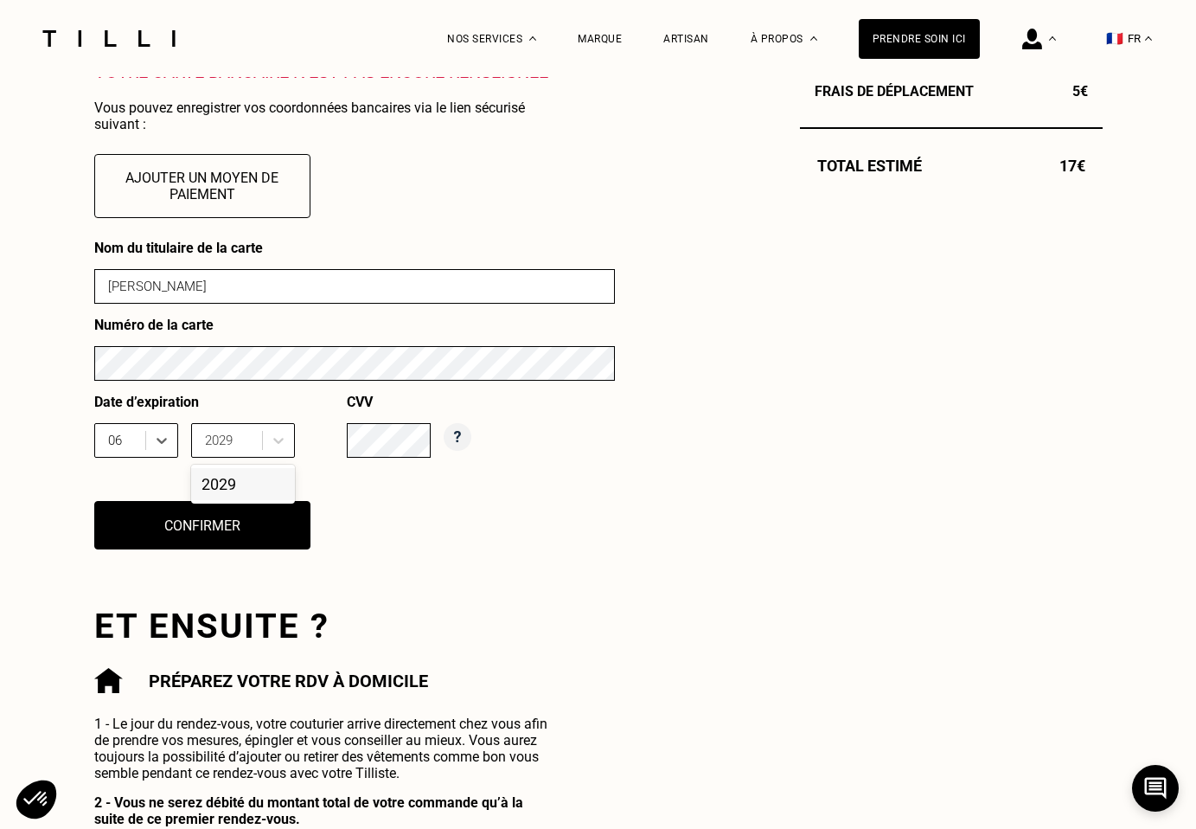
click at [222, 481] on div "2029" at bounding box center [243, 484] width 104 height 32
click at [410, 500] on div "Nom du titulaire de la carte [PERSON_NAME] Numéro de la carte Date d’expiration…" at bounding box center [354, 405] width 521 height 331
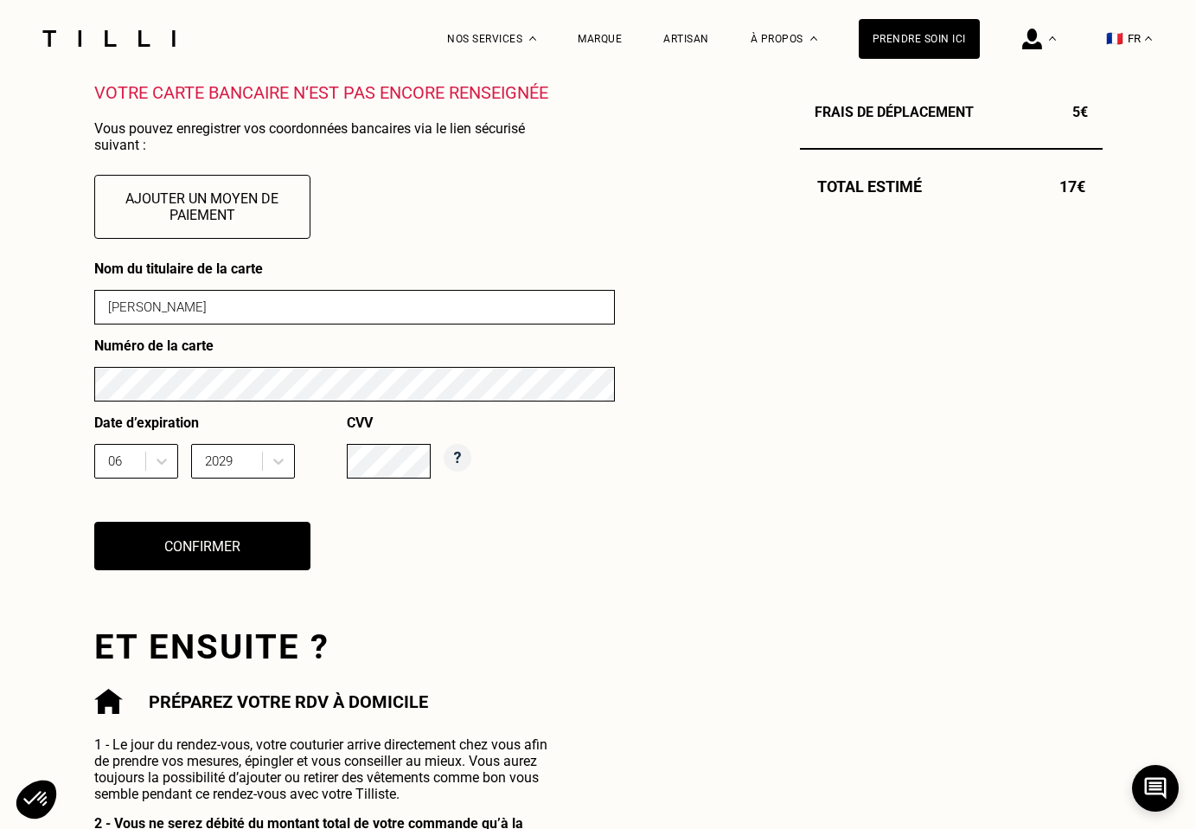
scroll to position [656, 0]
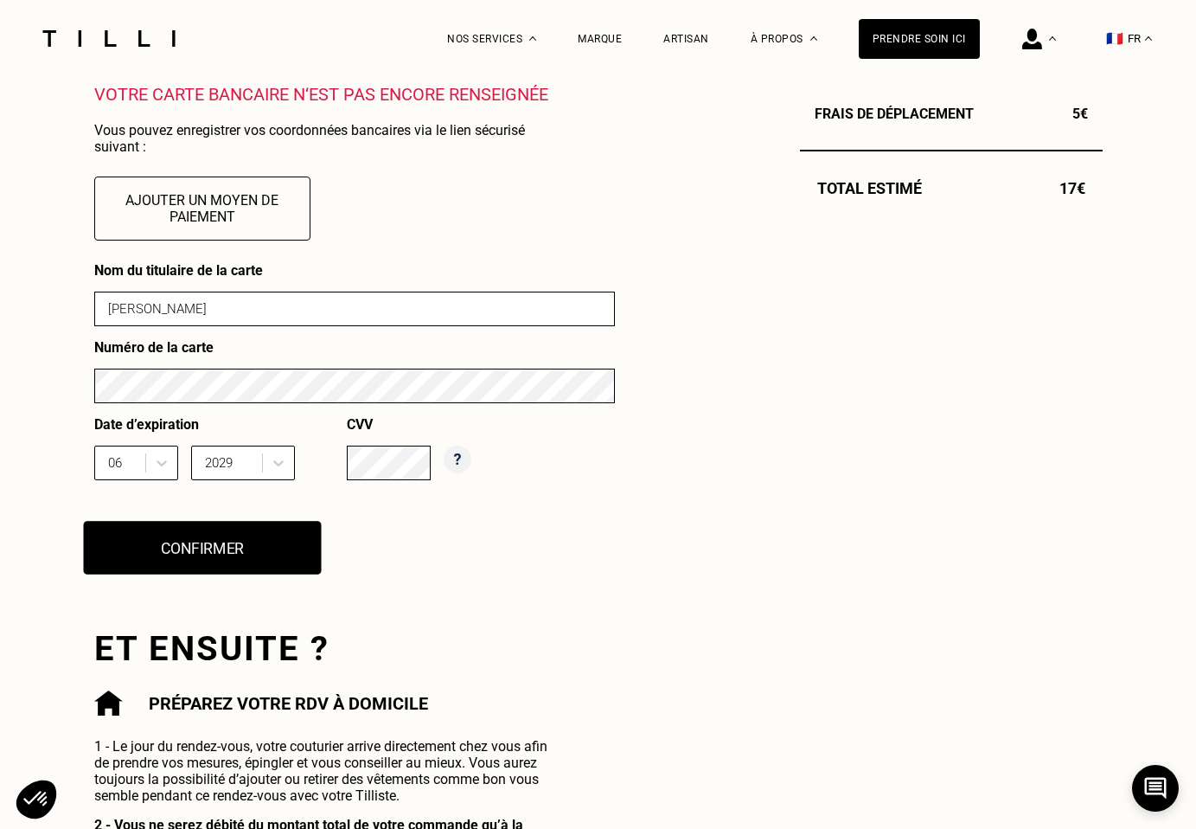
click at [247, 544] on button "Confirmer" at bounding box center [202, 548] width 238 height 54
